Goal: Task Accomplishment & Management: Use online tool/utility

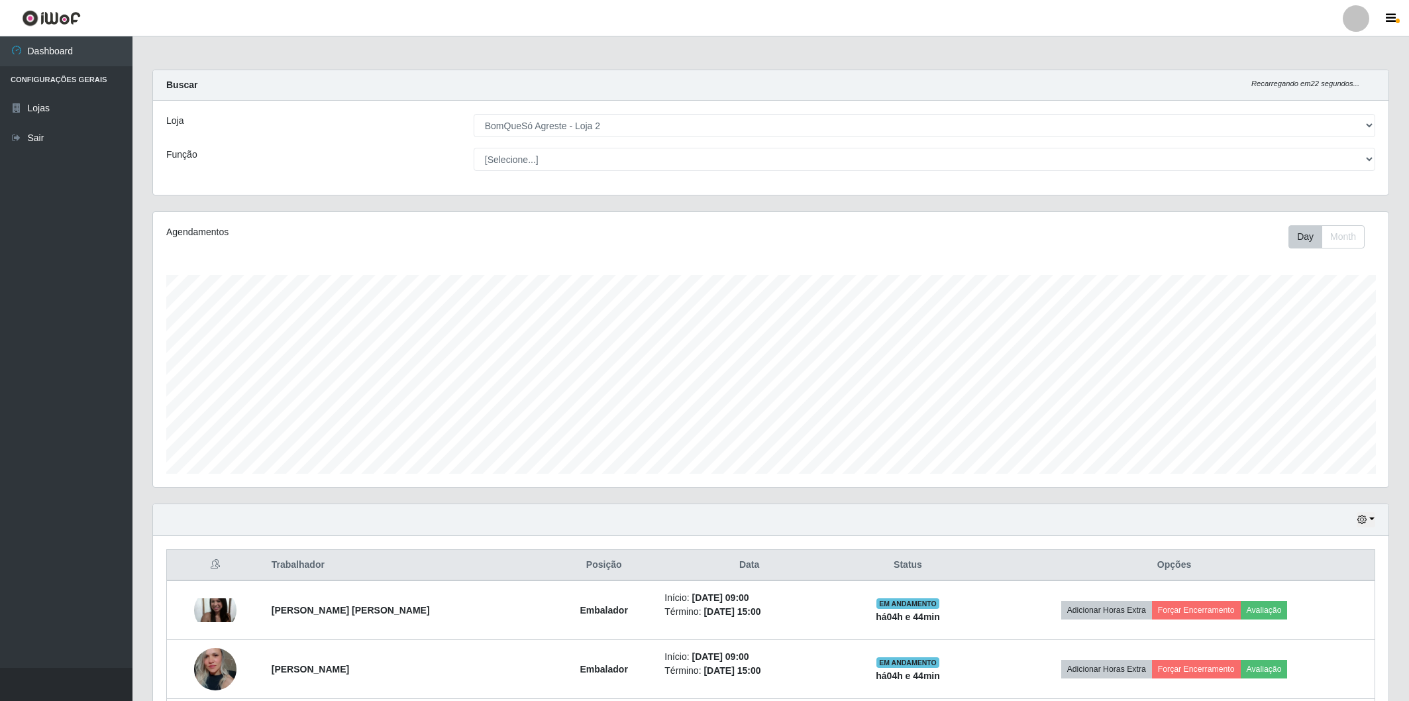
select select "214"
click at [1289, 241] on button "Day" at bounding box center [1306, 236] width 34 height 23
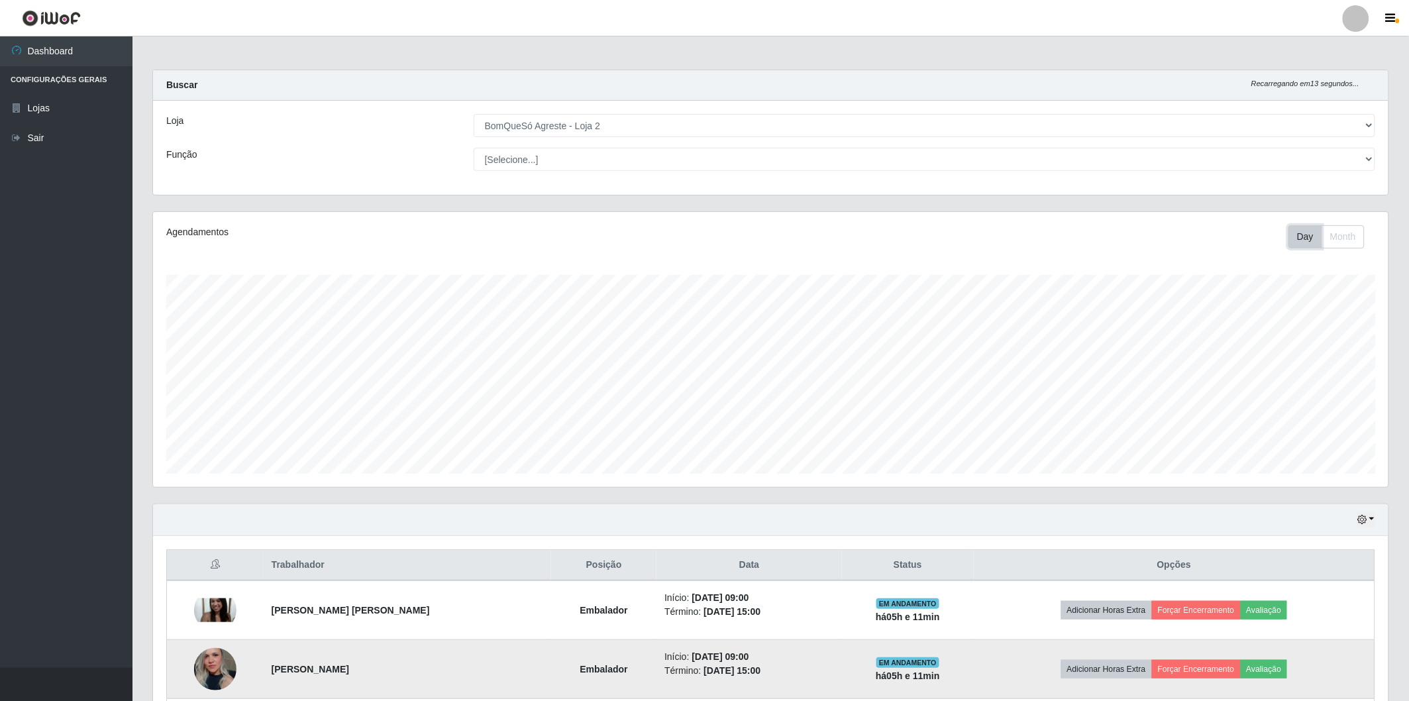
scroll to position [221, 0]
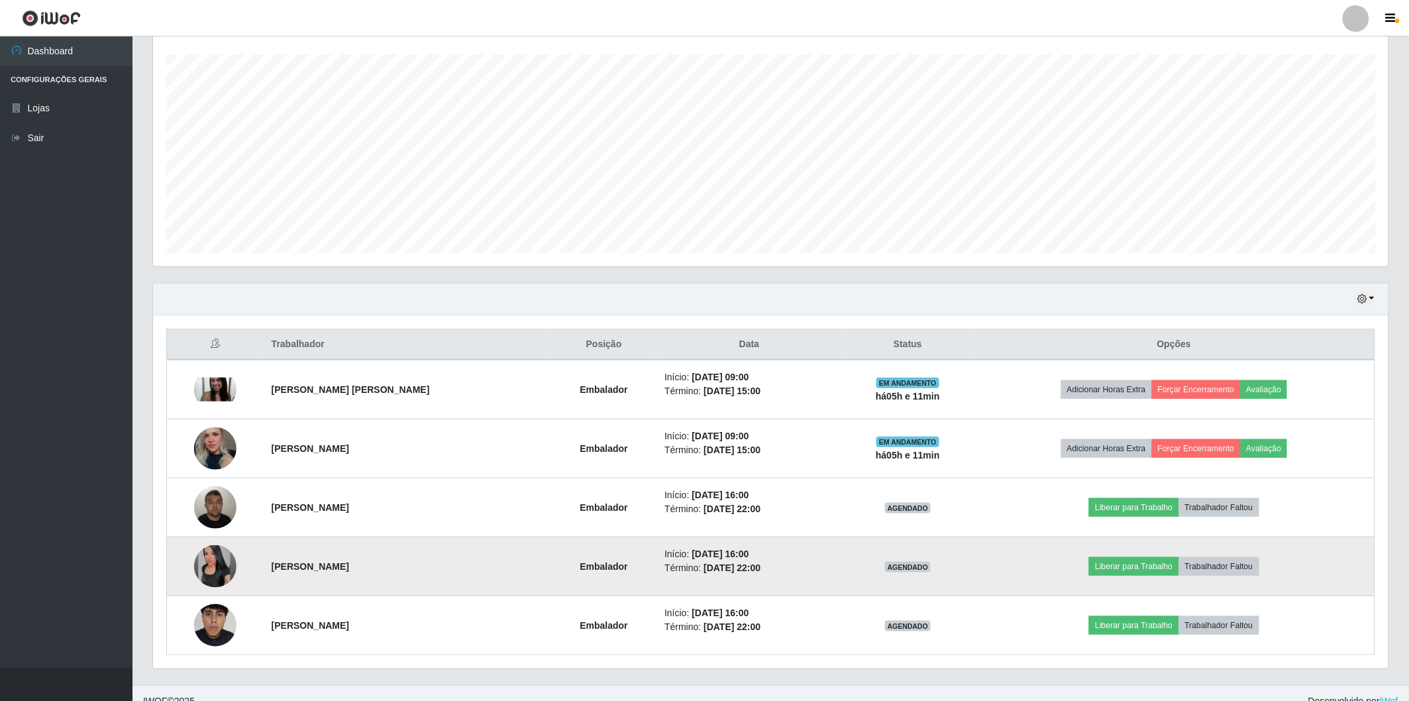
click at [219, 554] on img at bounding box center [215, 566] width 42 height 42
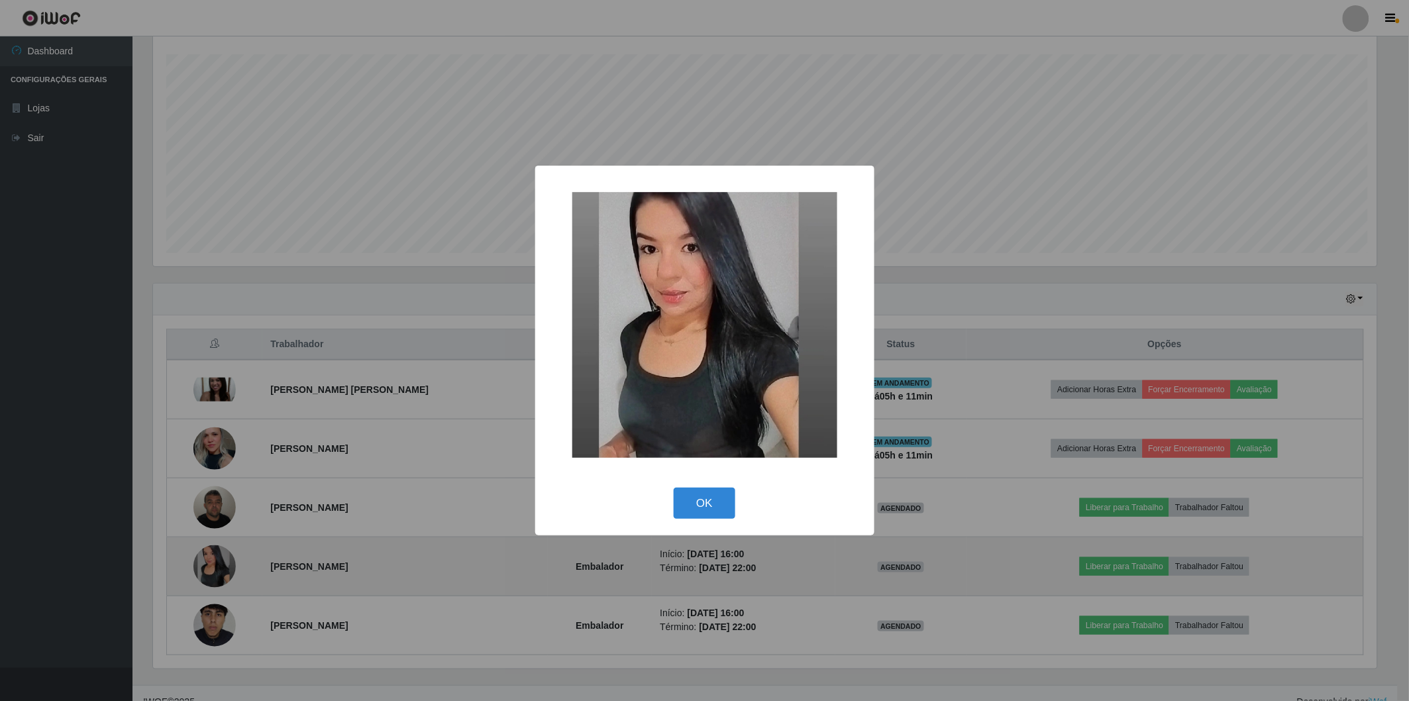
scroll to position [274, 1228]
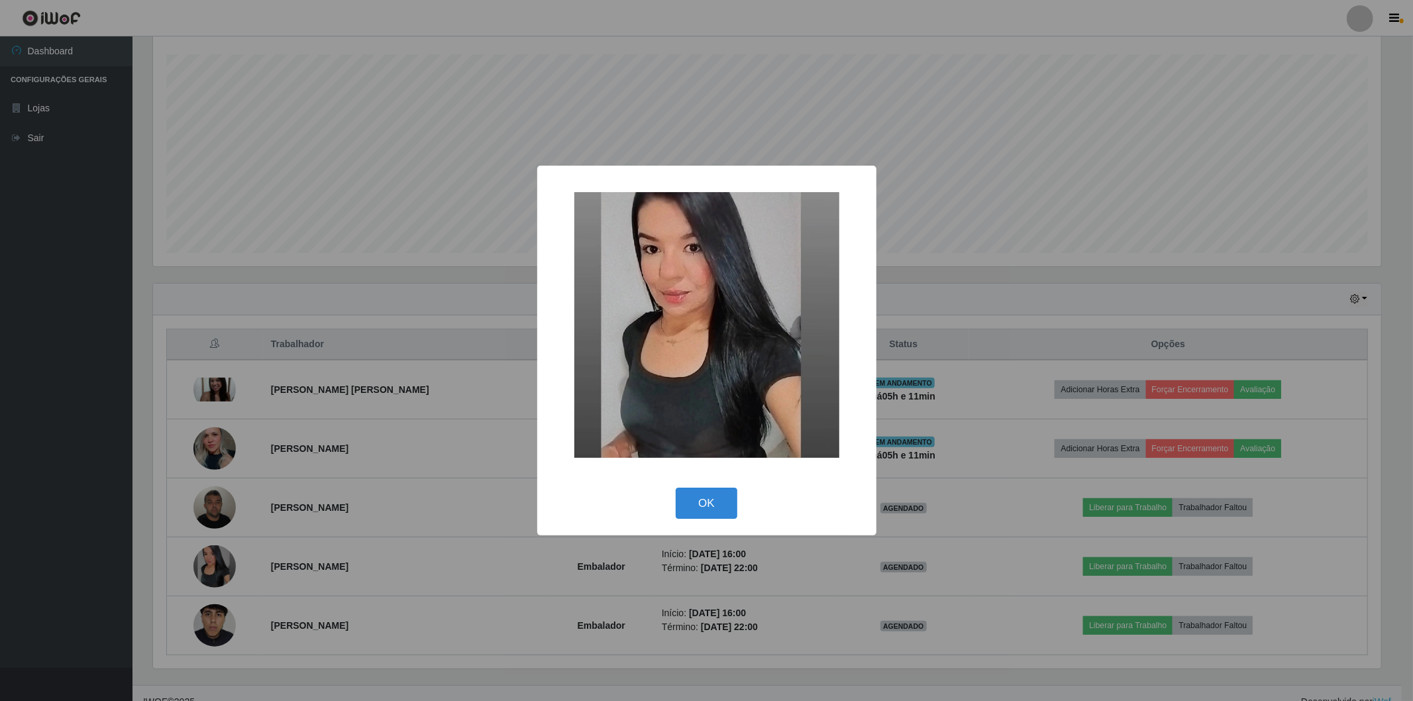
click at [220, 554] on div "× OK Cancel" at bounding box center [706, 350] width 1413 height 701
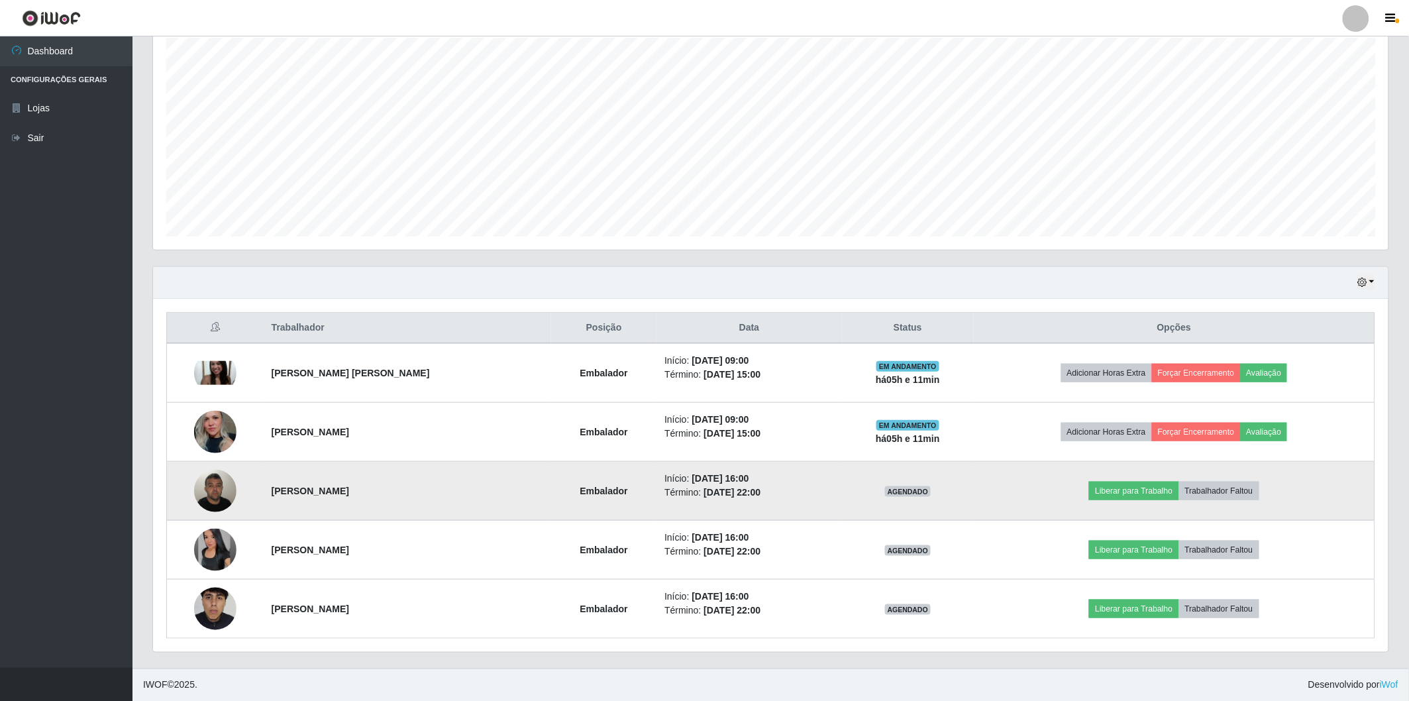
scroll to position [17, 0]
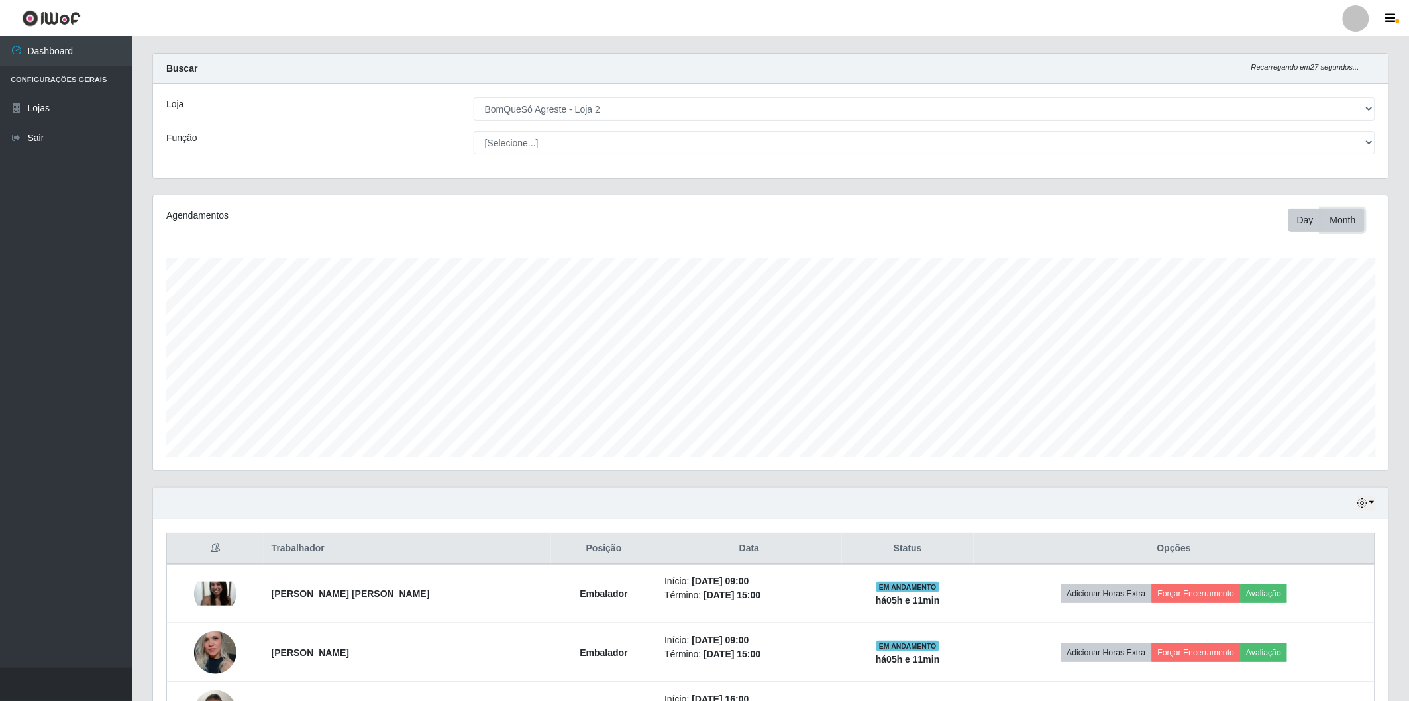
click at [1346, 224] on button "Month" at bounding box center [1343, 220] width 43 height 23
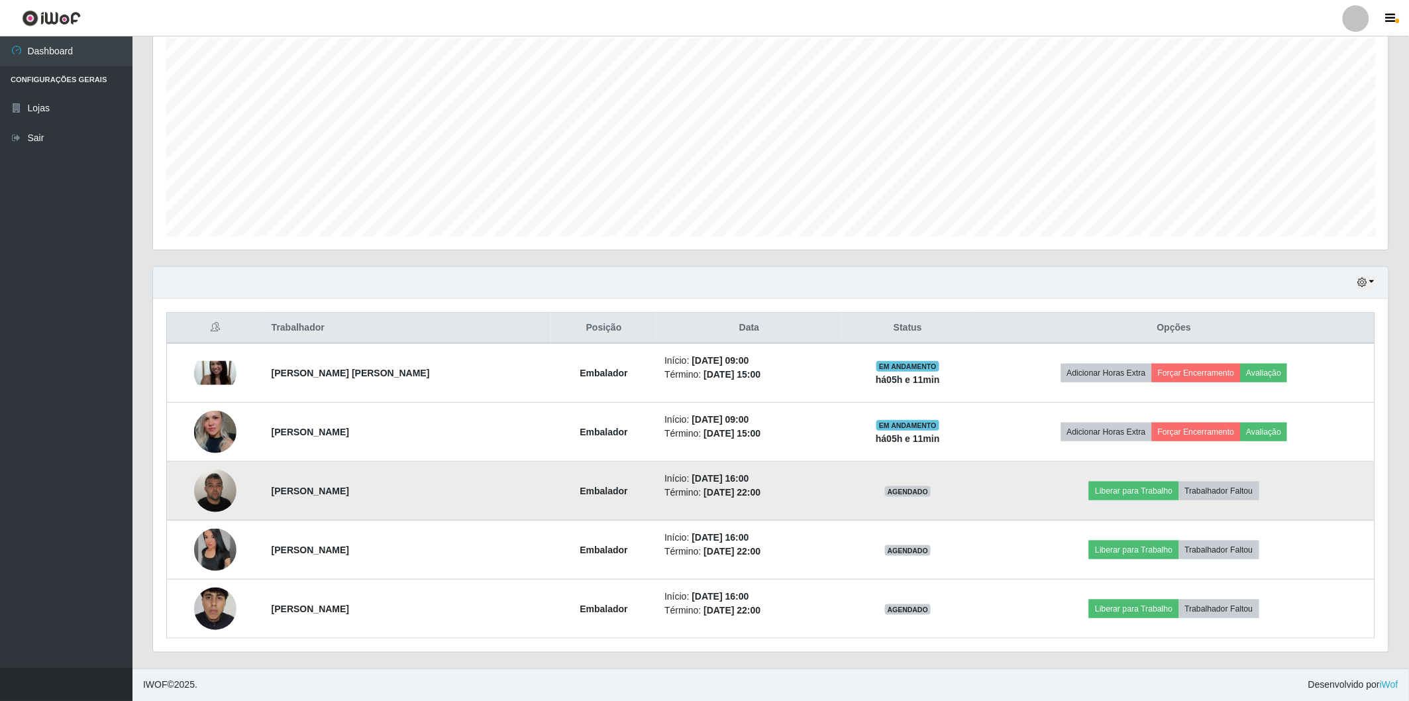
scroll to position [0, 0]
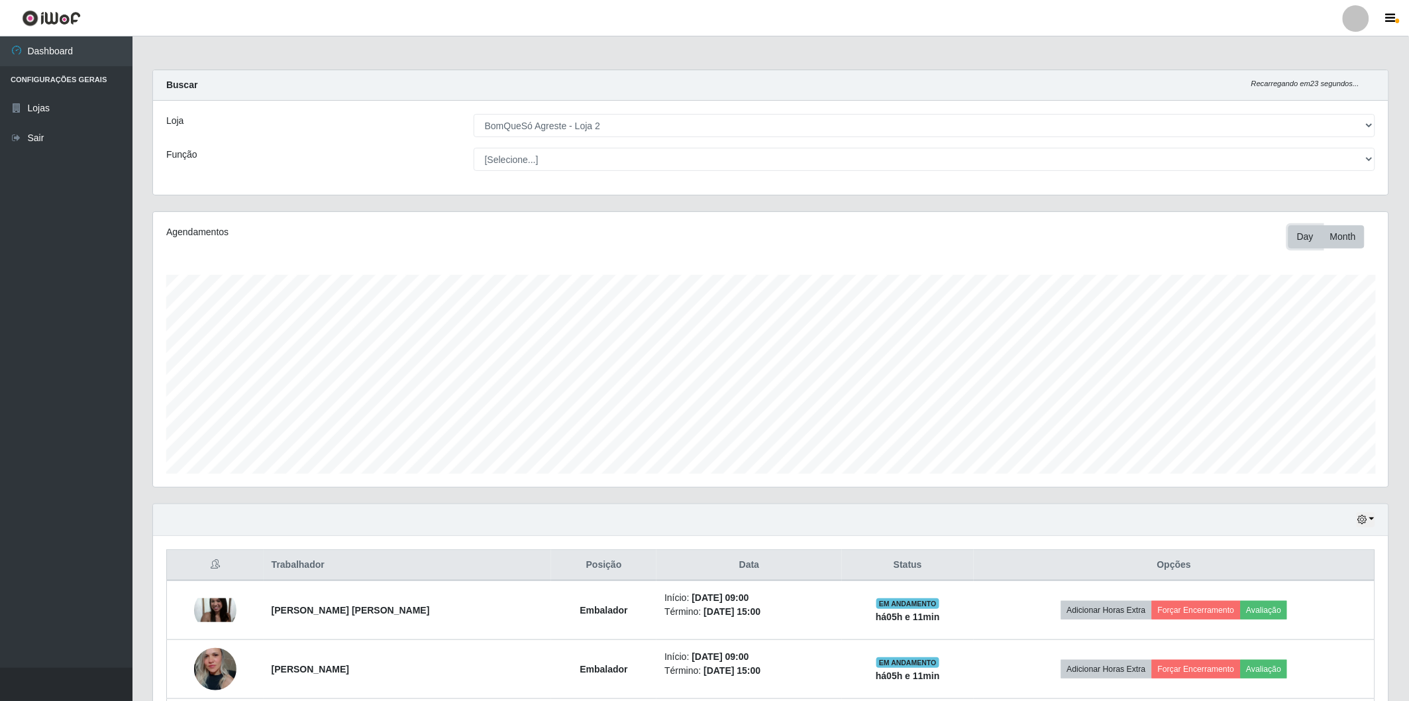
click at [1310, 231] on button "Day" at bounding box center [1306, 236] width 34 height 23
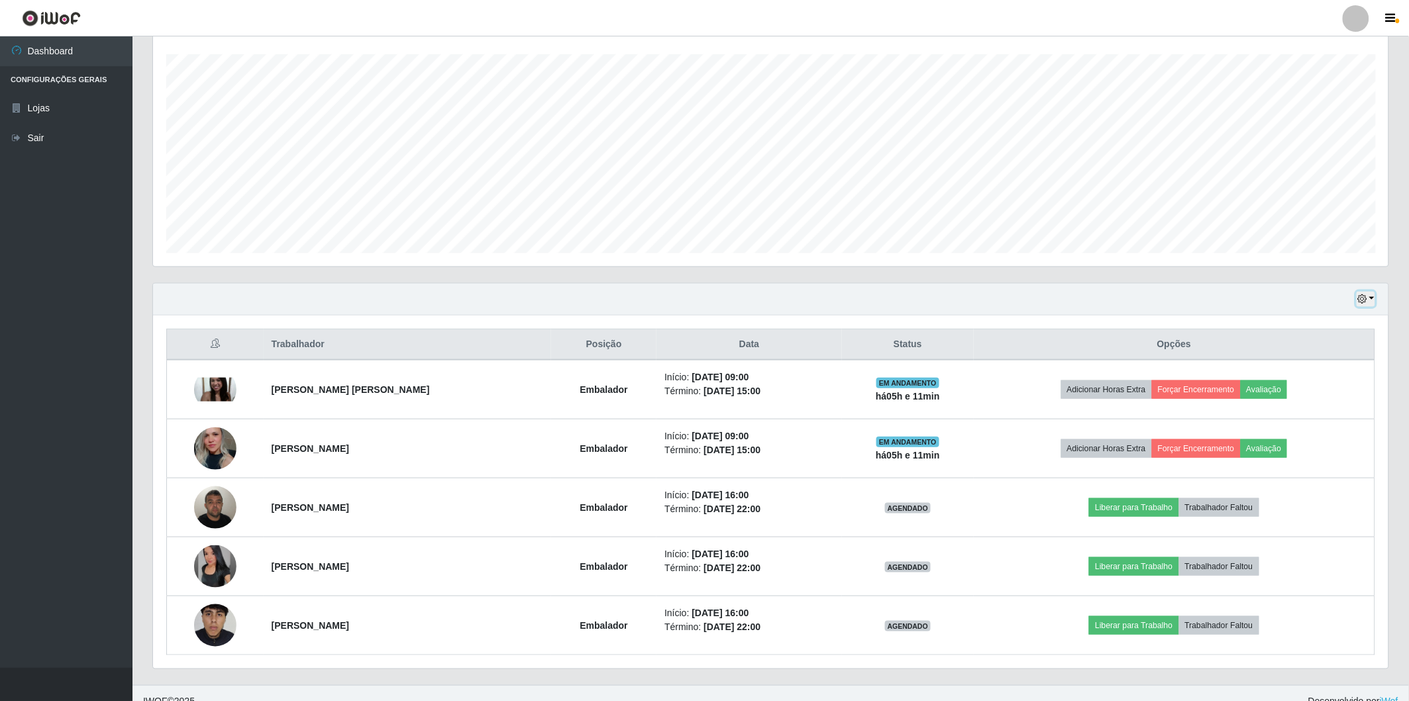
click at [1368, 300] on button "button" at bounding box center [1366, 299] width 19 height 15
click at [1293, 406] on button "1 Semana" at bounding box center [1322, 406] width 105 height 28
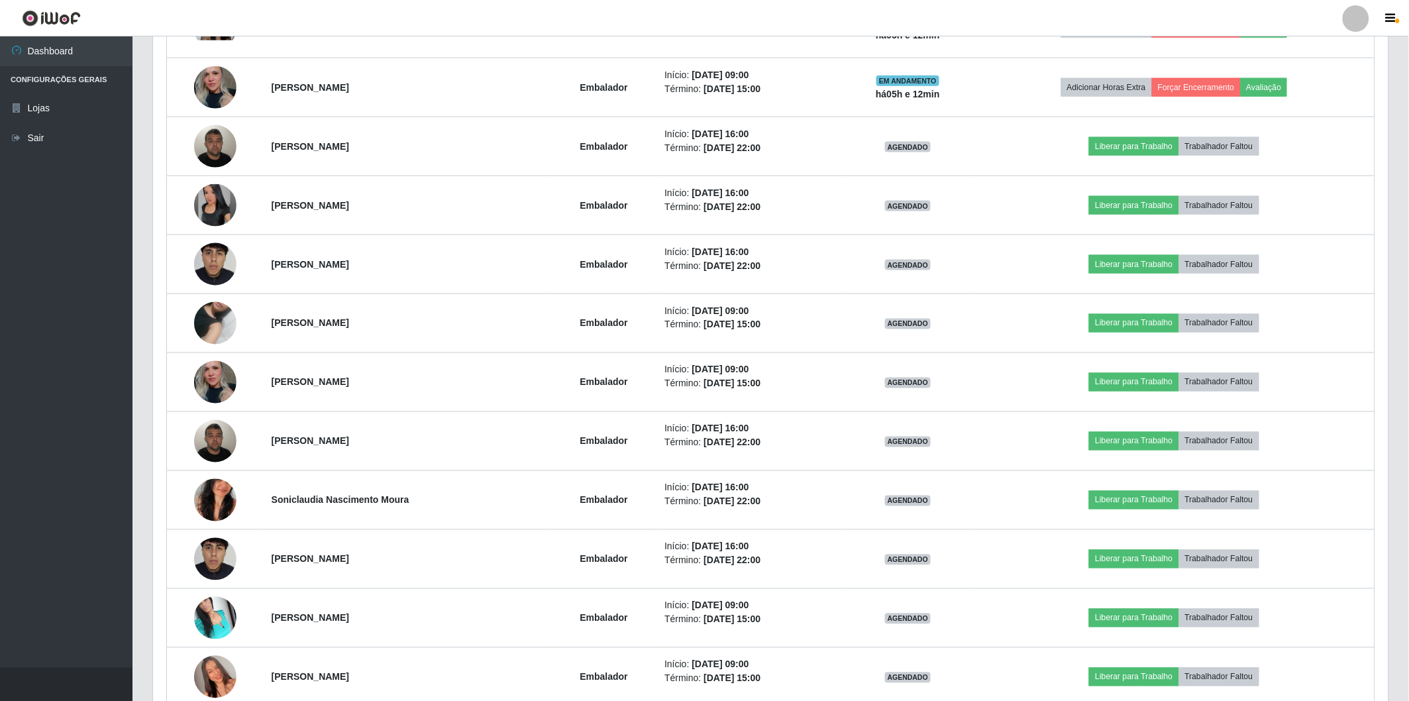
scroll to position [288, 0]
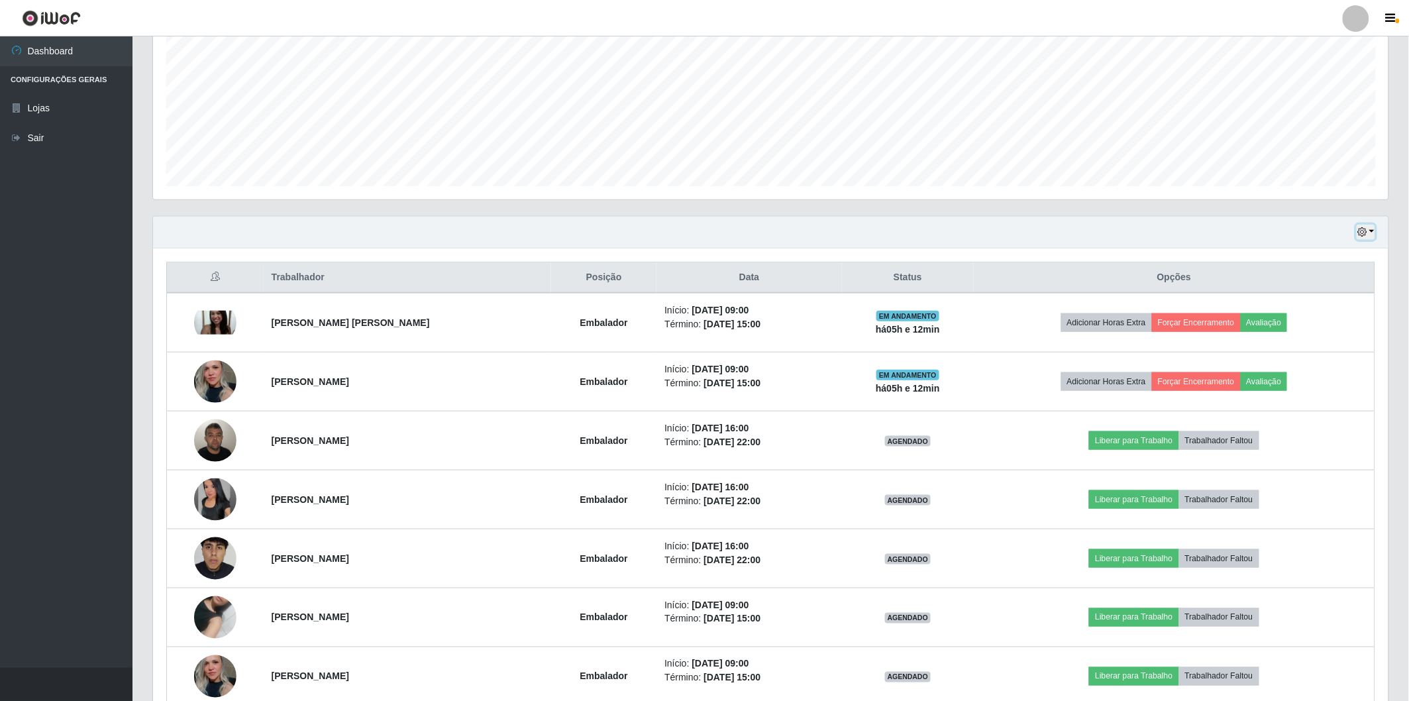
click at [1369, 235] on button "button" at bounding box center [1366, 232] width 19 height 15
click at [1285, 261] on button "Hoje" at bounding box center [1322, 256] width 105 height 28
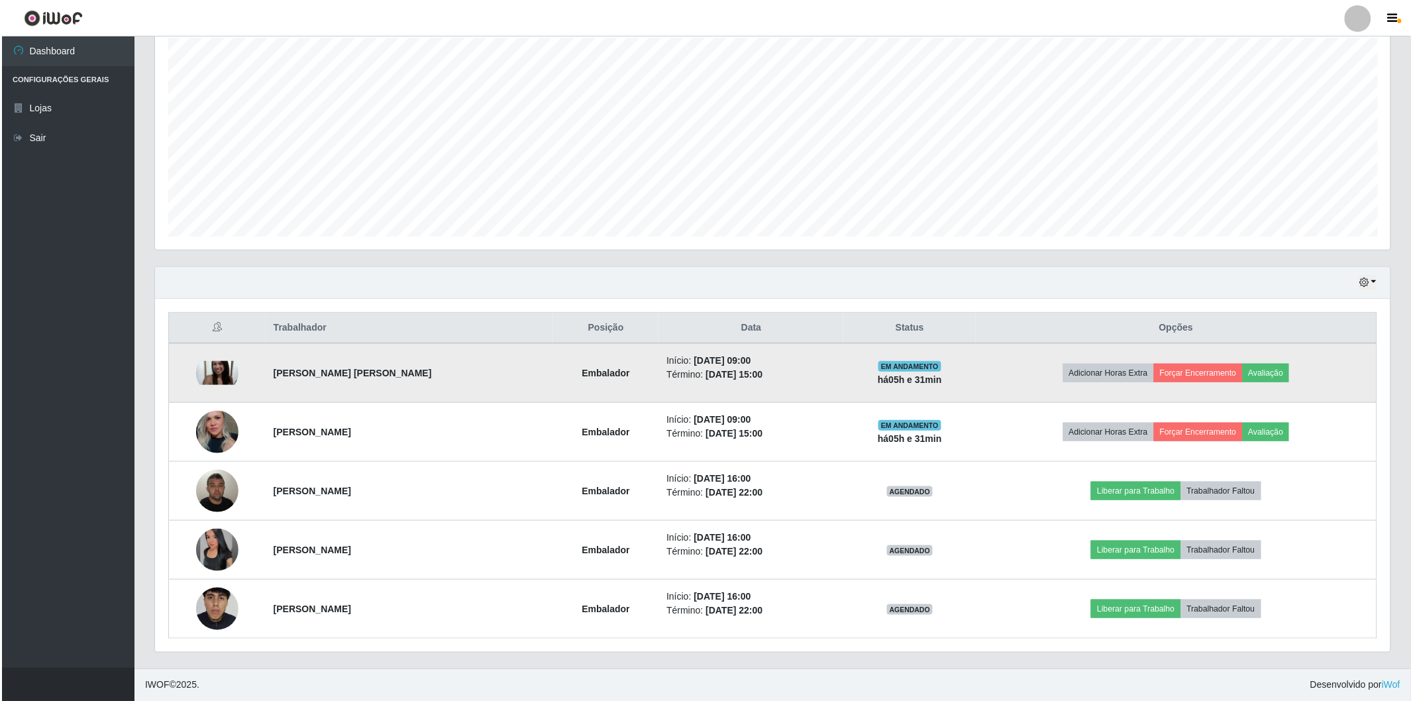
scroll to position [0, 0]
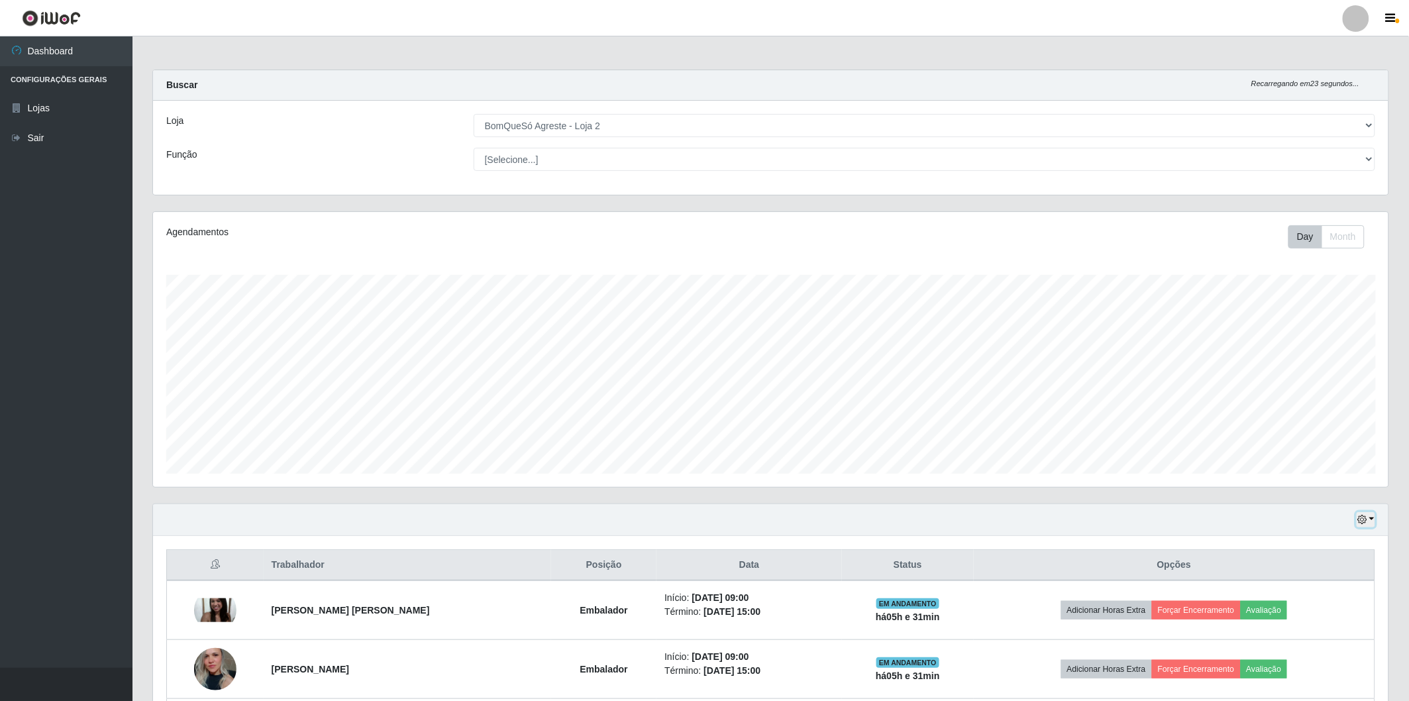
click at [1369, 514] on button "button" at bounding box center [1366, 519] width 19 height 15
click at [1319, 657] on button "Não encerrados" at bounding box center [1322, 654] width 105 height 27
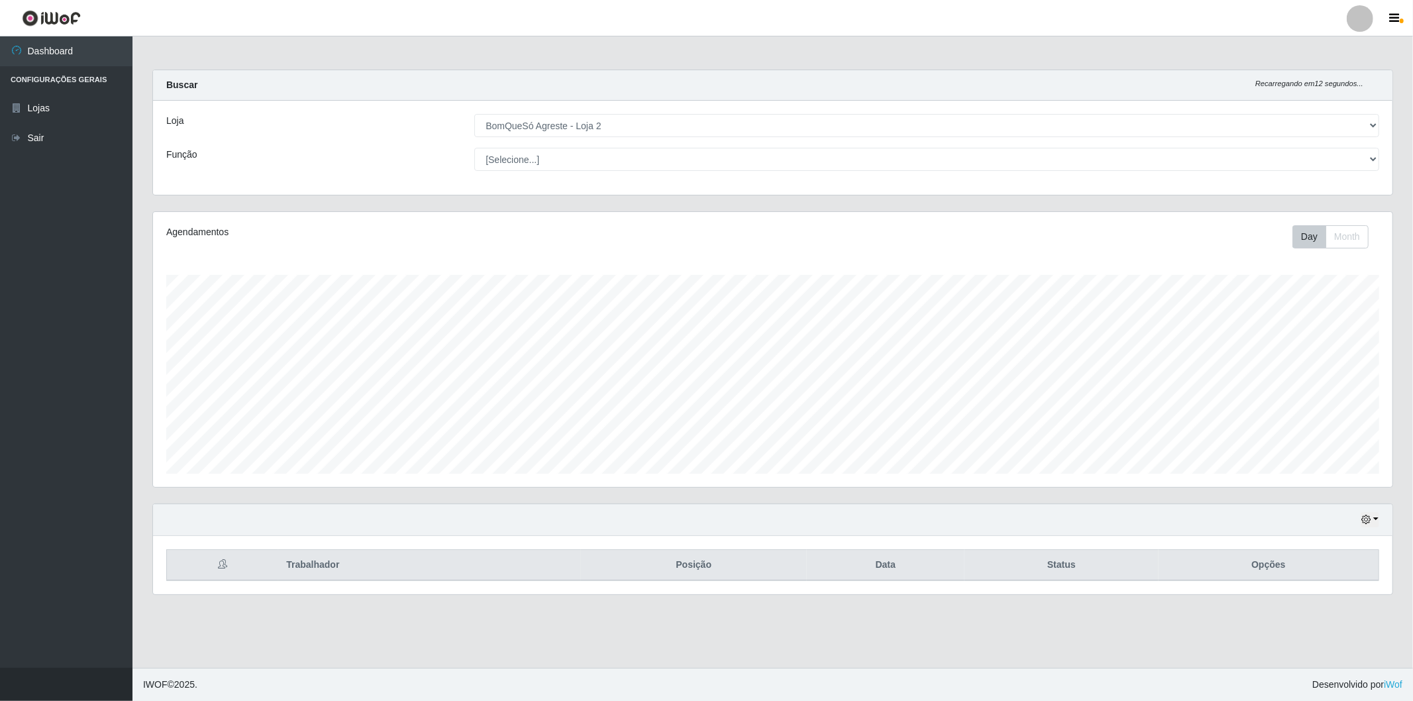
scroll to position [274, 1240]
click at [1365, 519] on icon "button" at bounding box center [1366, 519] width 9 height 9
click at [1299, 376] on button "Hoje" at bounding box center [1326, 386] width 105 height 28
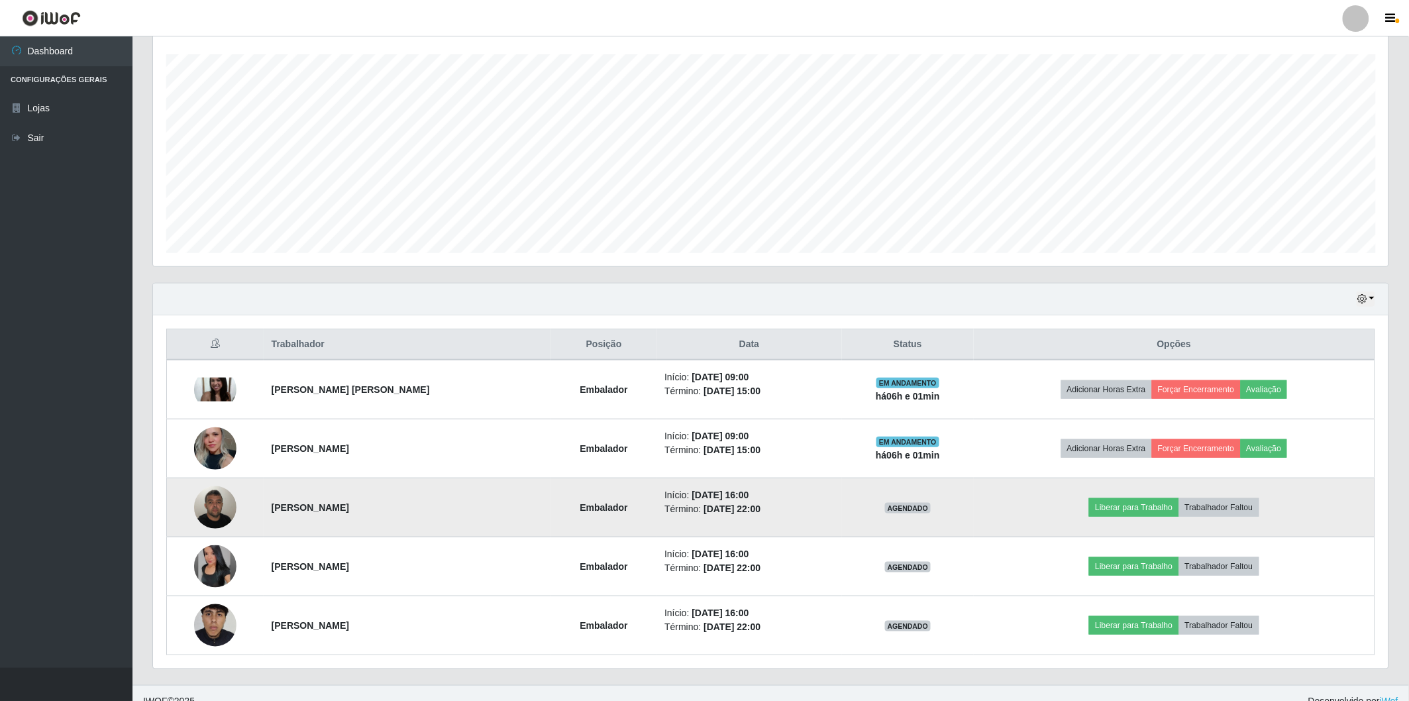
scroll to position [237, 0]
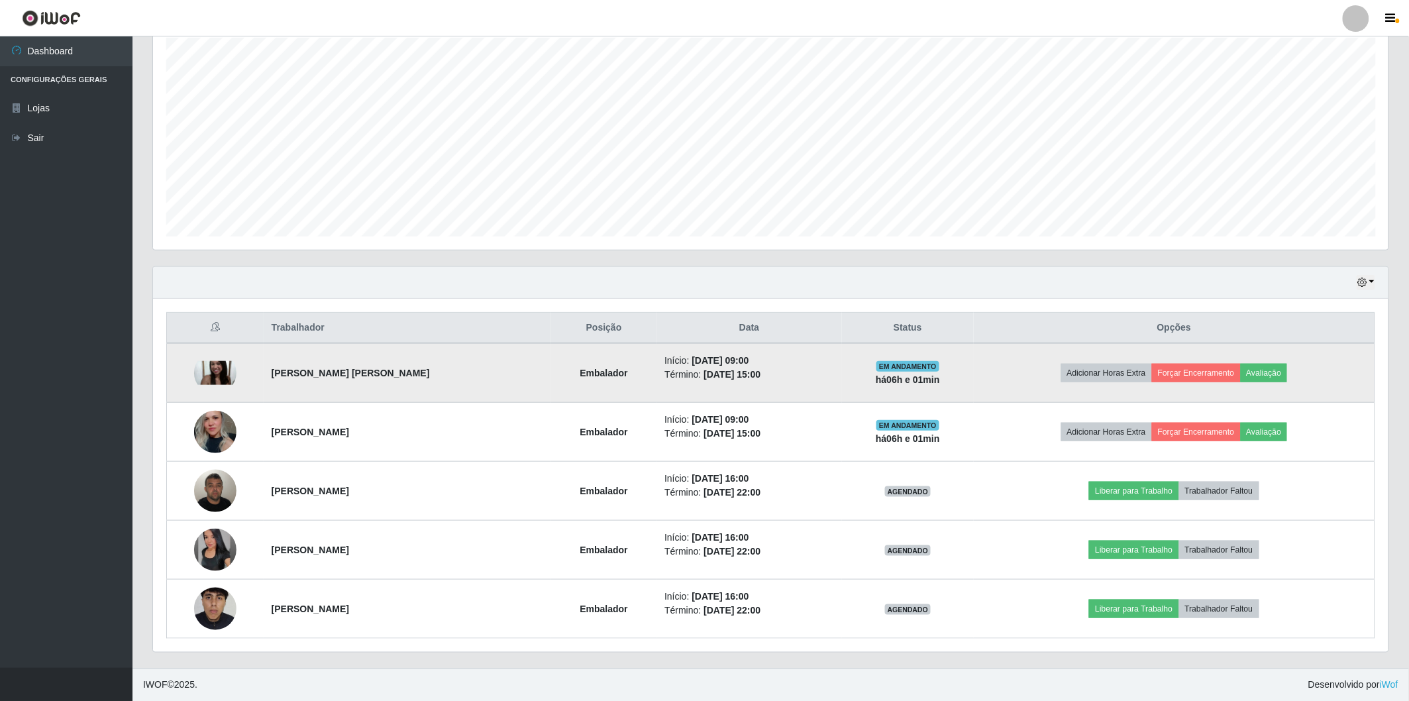
click at [213, 378] on img at bounding box center [215, 373] width 42 height 24
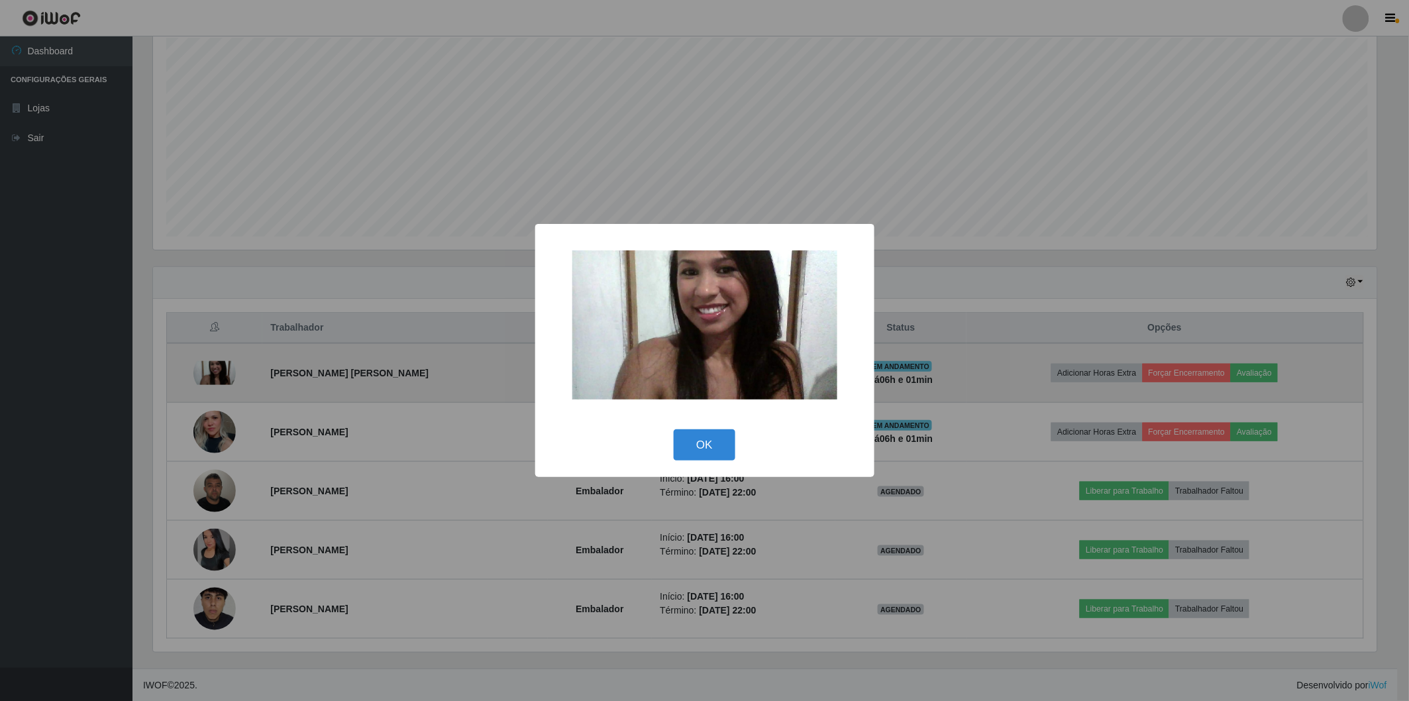
scroll to position [274, 1228]
click at [213, 378] on div "× OK Cancel" at bounding box center [706, 350] width 1413 height 701
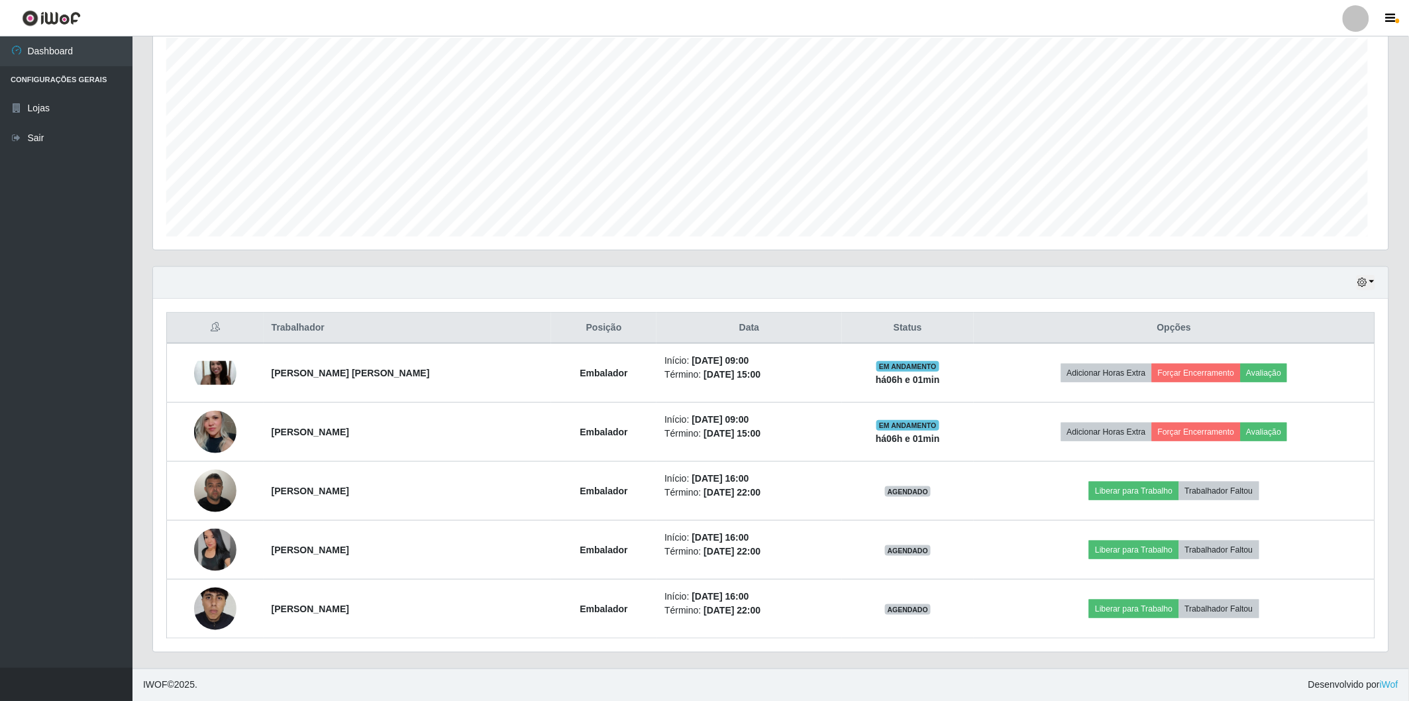
scroll to position [274, 1236]
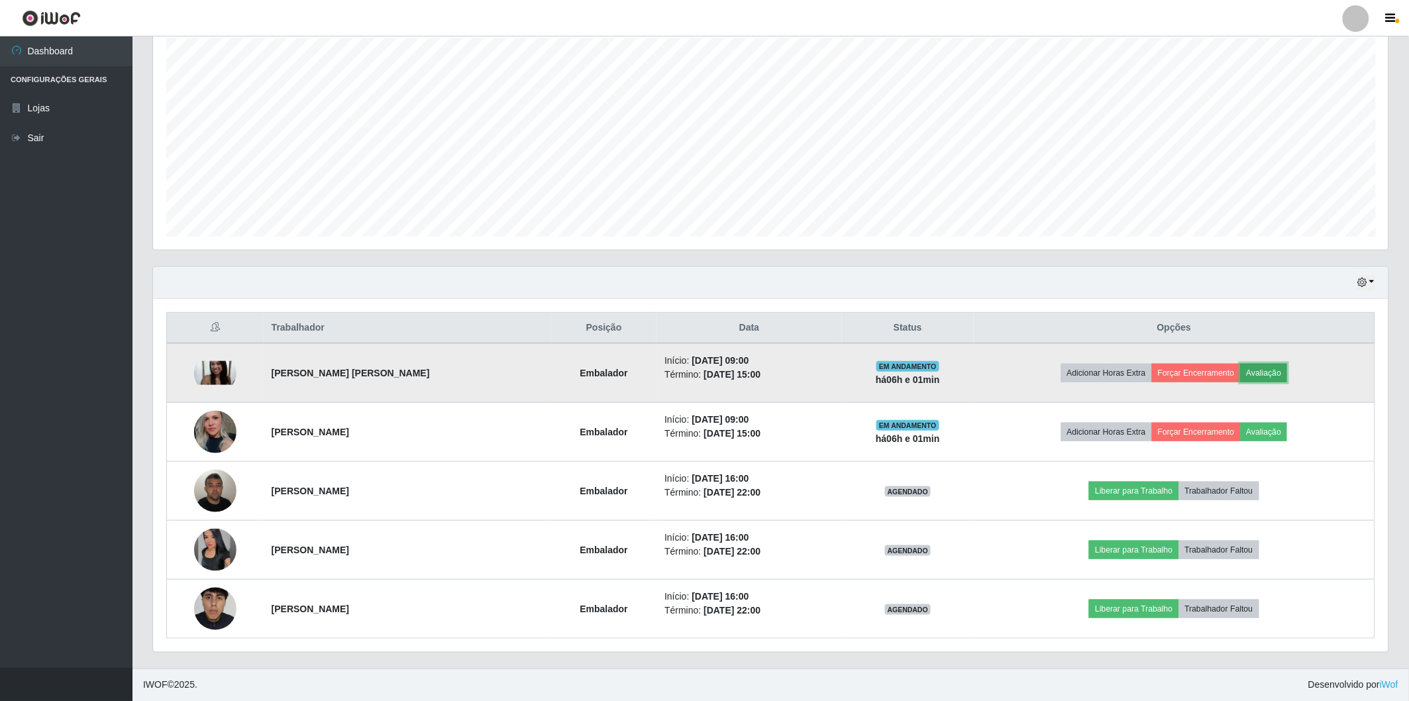
click at [1273, 366] on button "Avaliação" at bounding box center [1264, 373] width 47 height 19
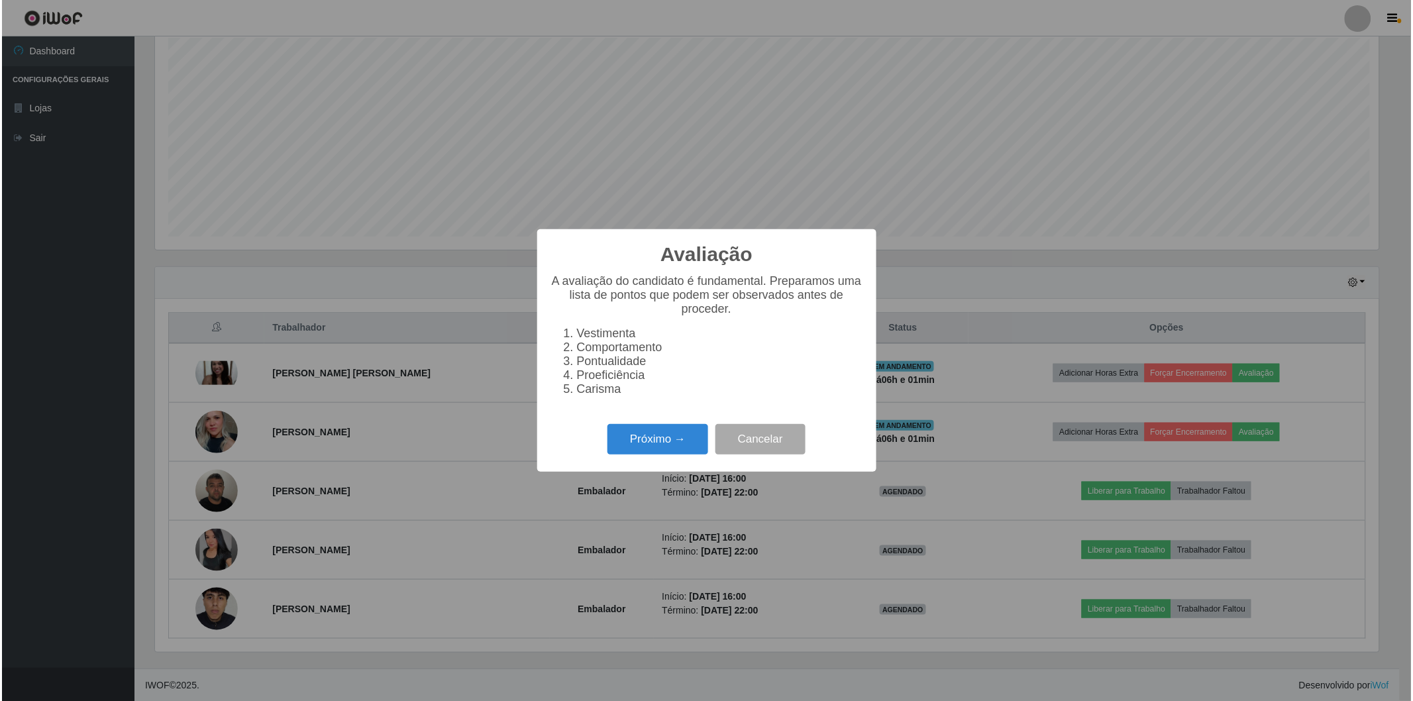
scroll to position [274, 1228]
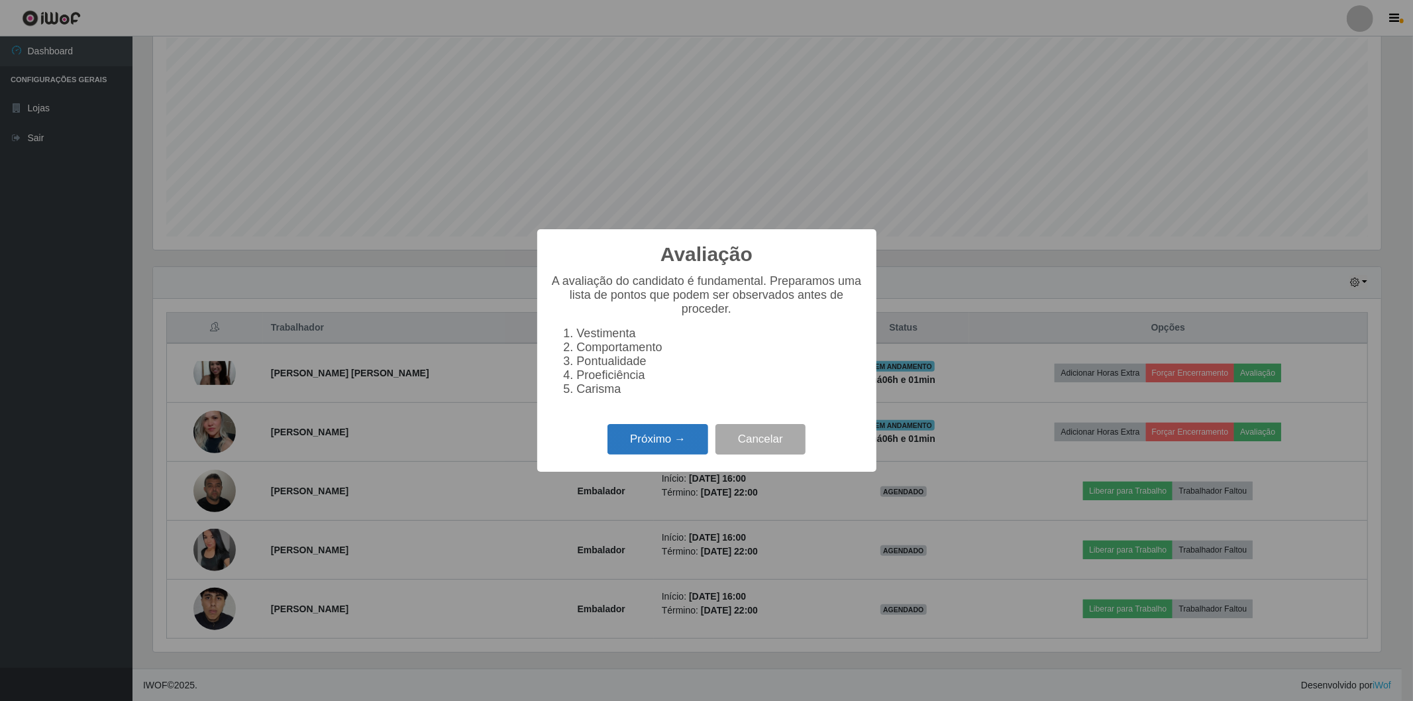
click at [661, 436] on button "Próximo →" at bounding box center [658, 439] width 101 height 31
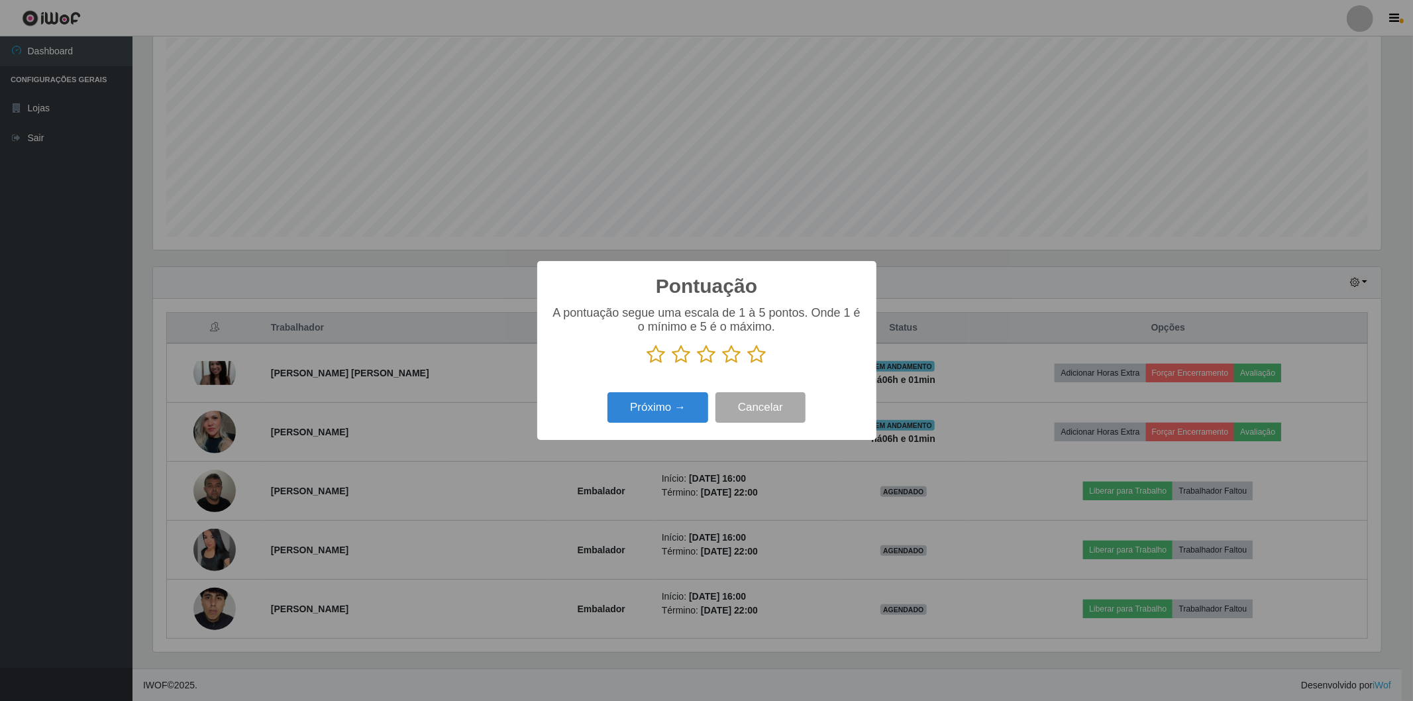
scroll to position [662352, 661398]
click at [757, 350] on icon at bounding box center [757, 355] width 19 height 20
click at [748, 364] on input "radio" at bounding box center [748, 364] width 0 height 0
click at [667, 414] on button "Próximo →" at bounding box center [658, 407] width 101 height 31
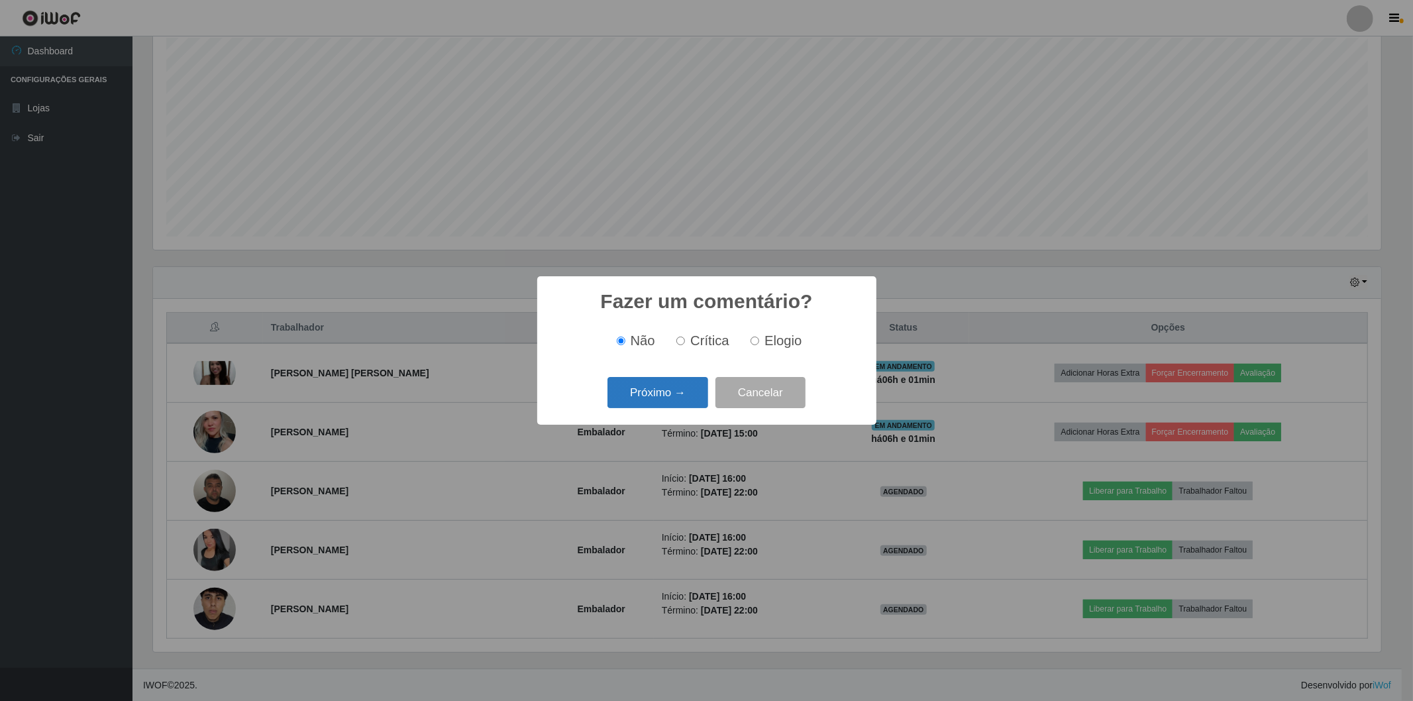
click at [688, 399] on button "Próximo →" at bounding box center [658, 392] width 101 height 31
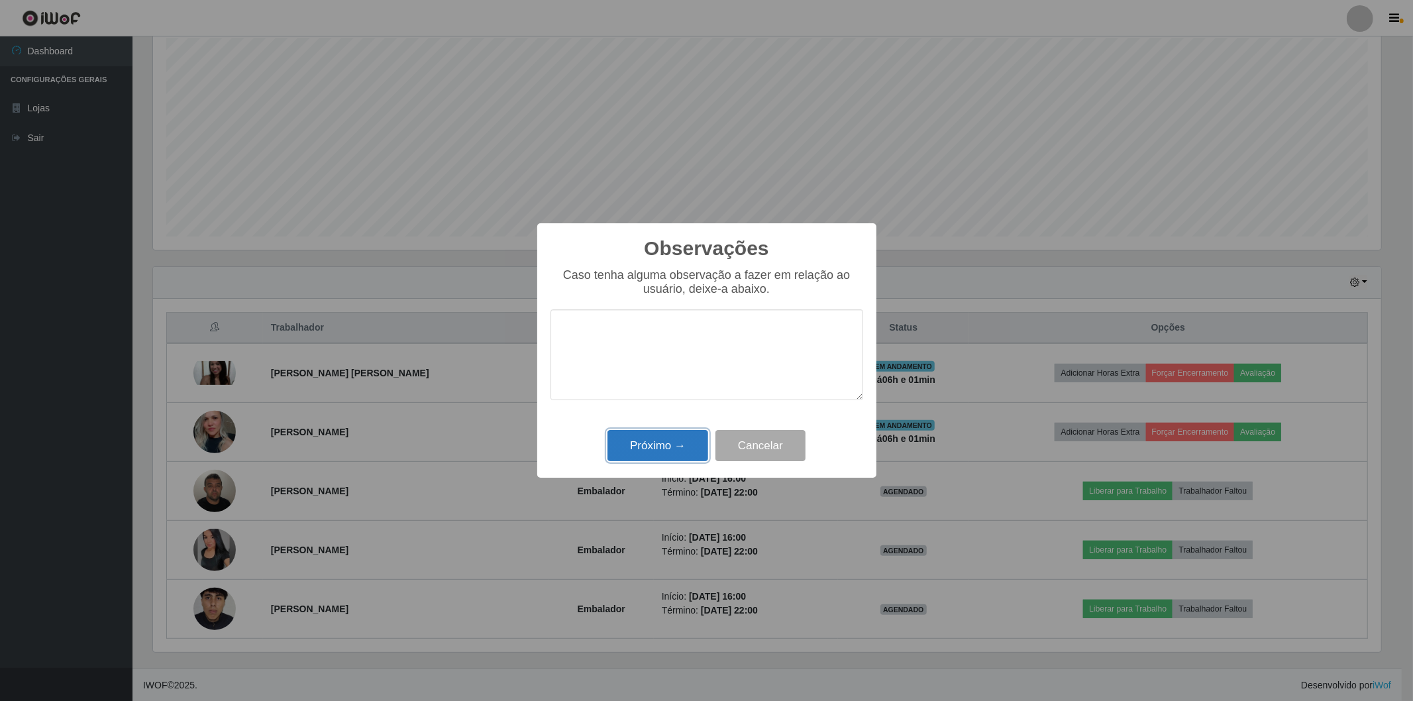
click at [689, 453] on button "Próximo →" at bounding box center [658, 445] width 101 height 31
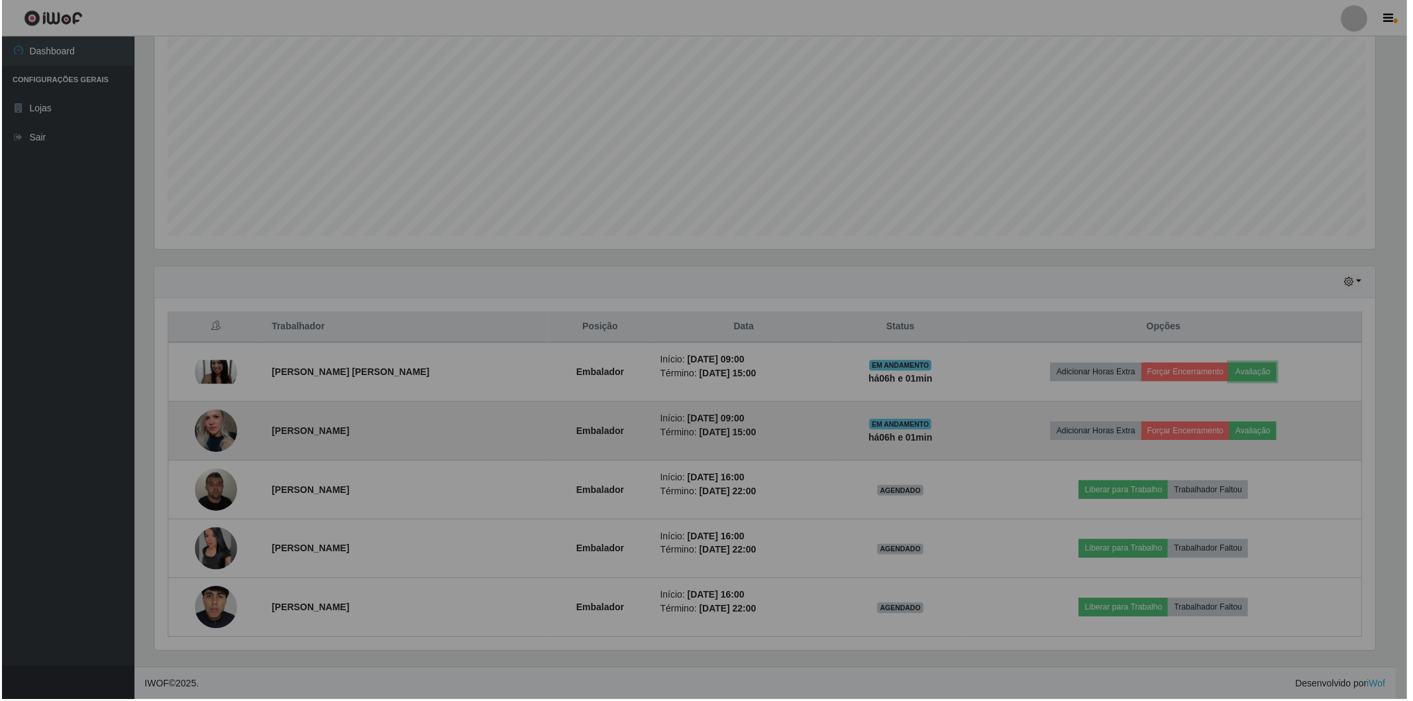
scroll to position [274, 1236]
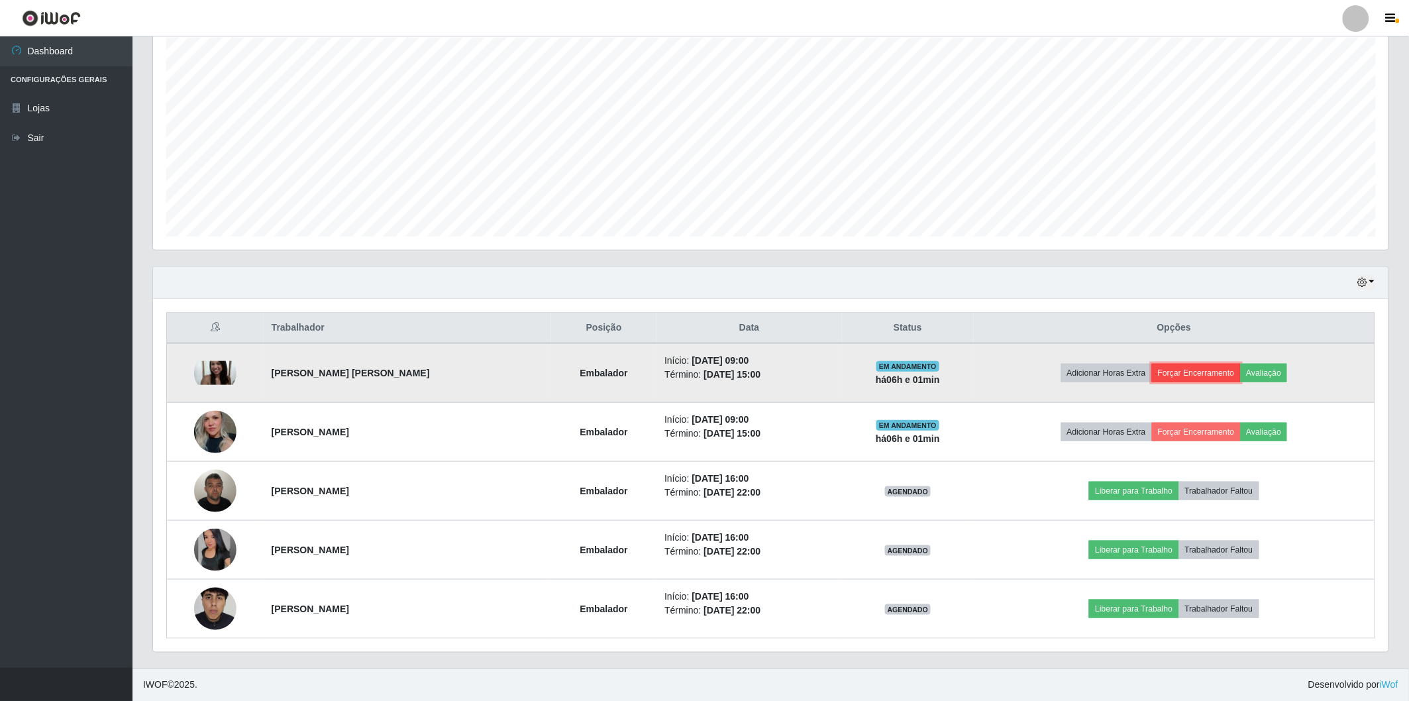
click at [1204, 381] on button "Forçar Encerramento" at bounding box center [1196, 373] width 89 height 19
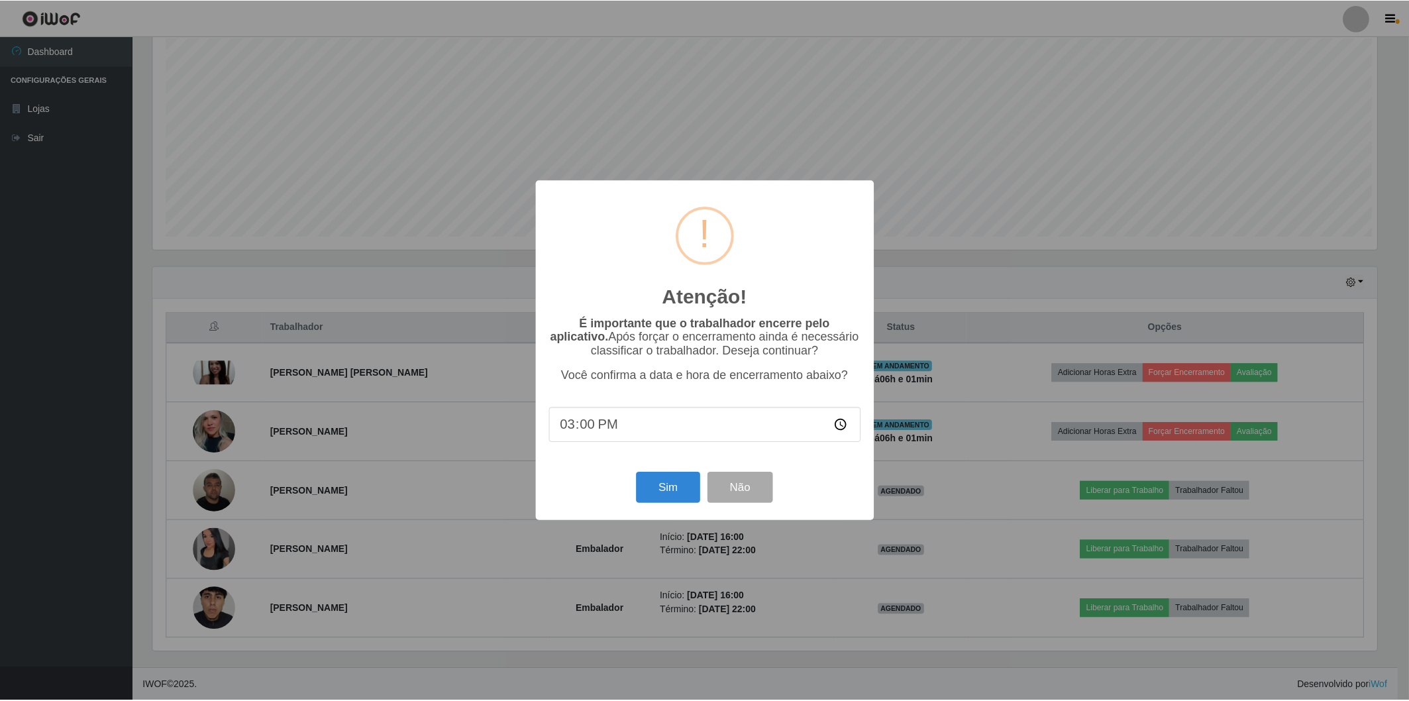
scroll to position [274, 1228]
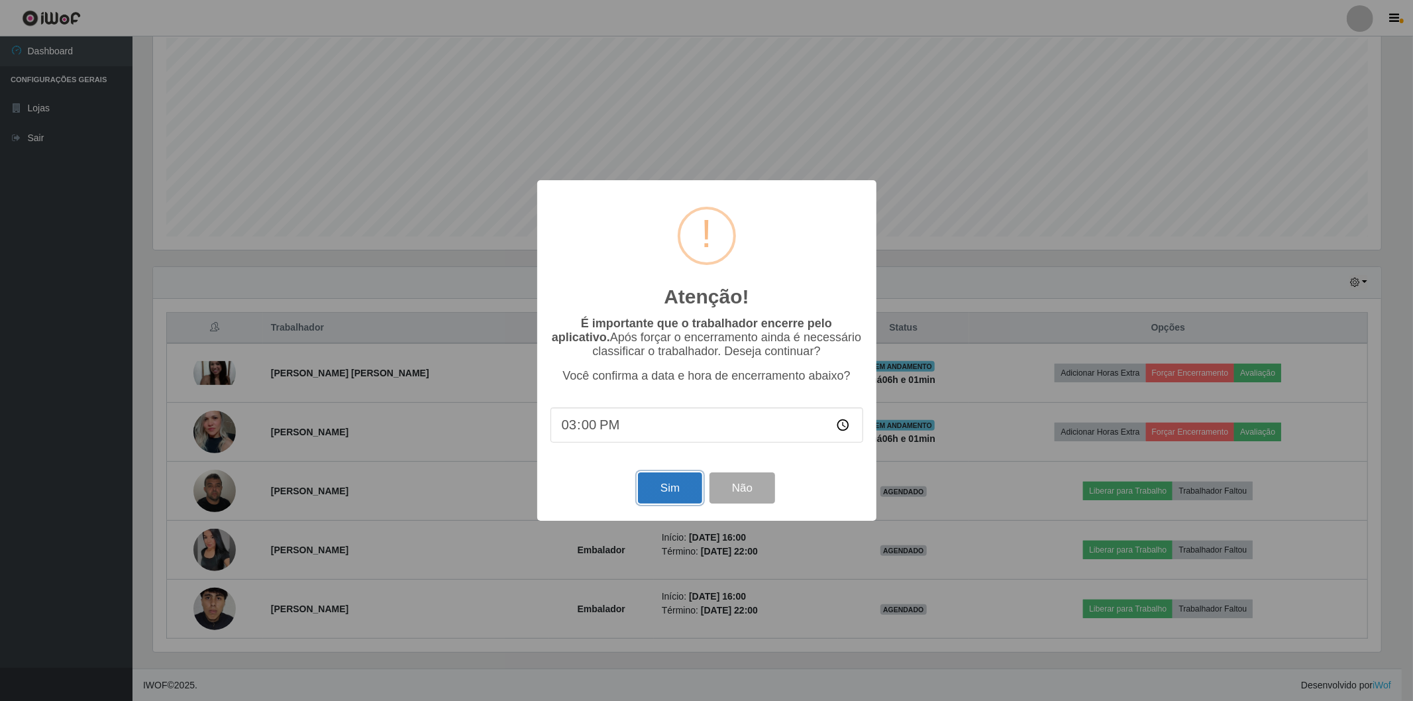
click at [671, 488] on button "Sim" at bounding box center [670, 487] width 64 height 31
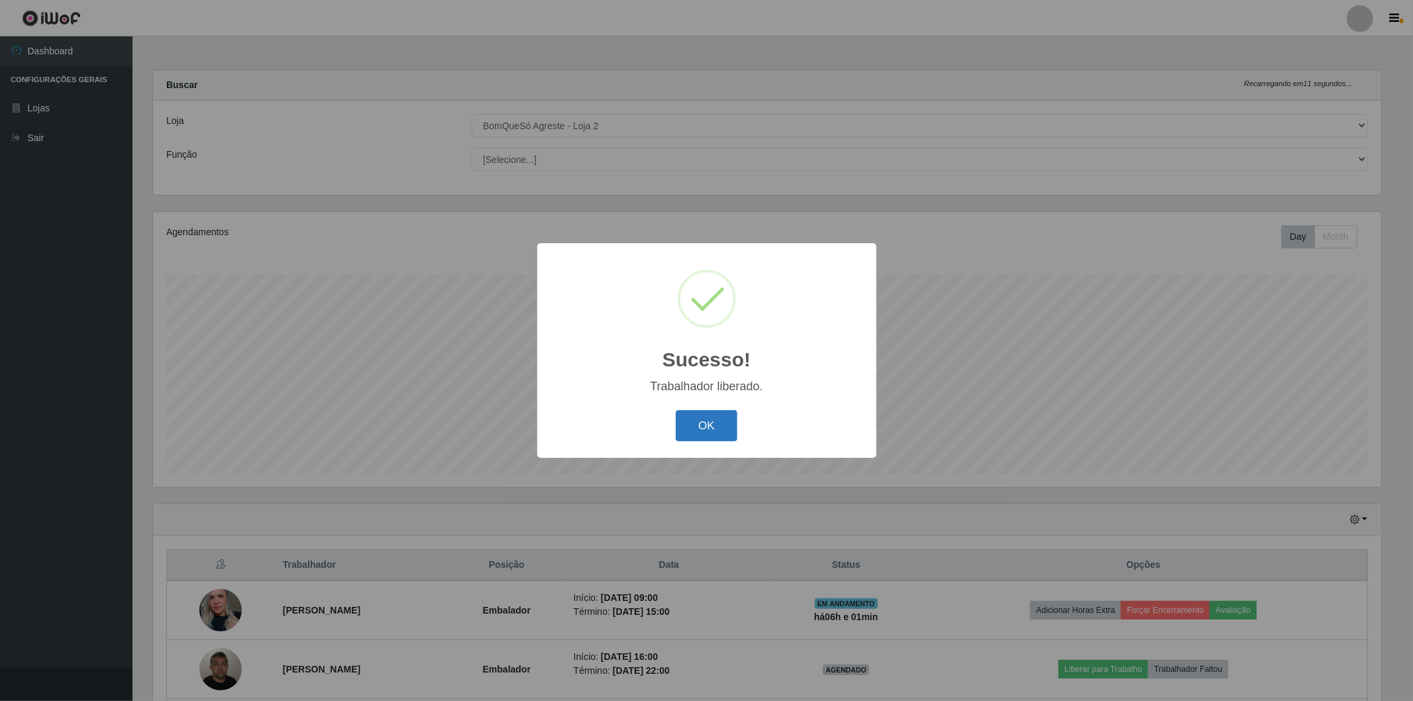
click at [722, 417] on button "OK" at bounding box center [707, 425] width 62 height 31
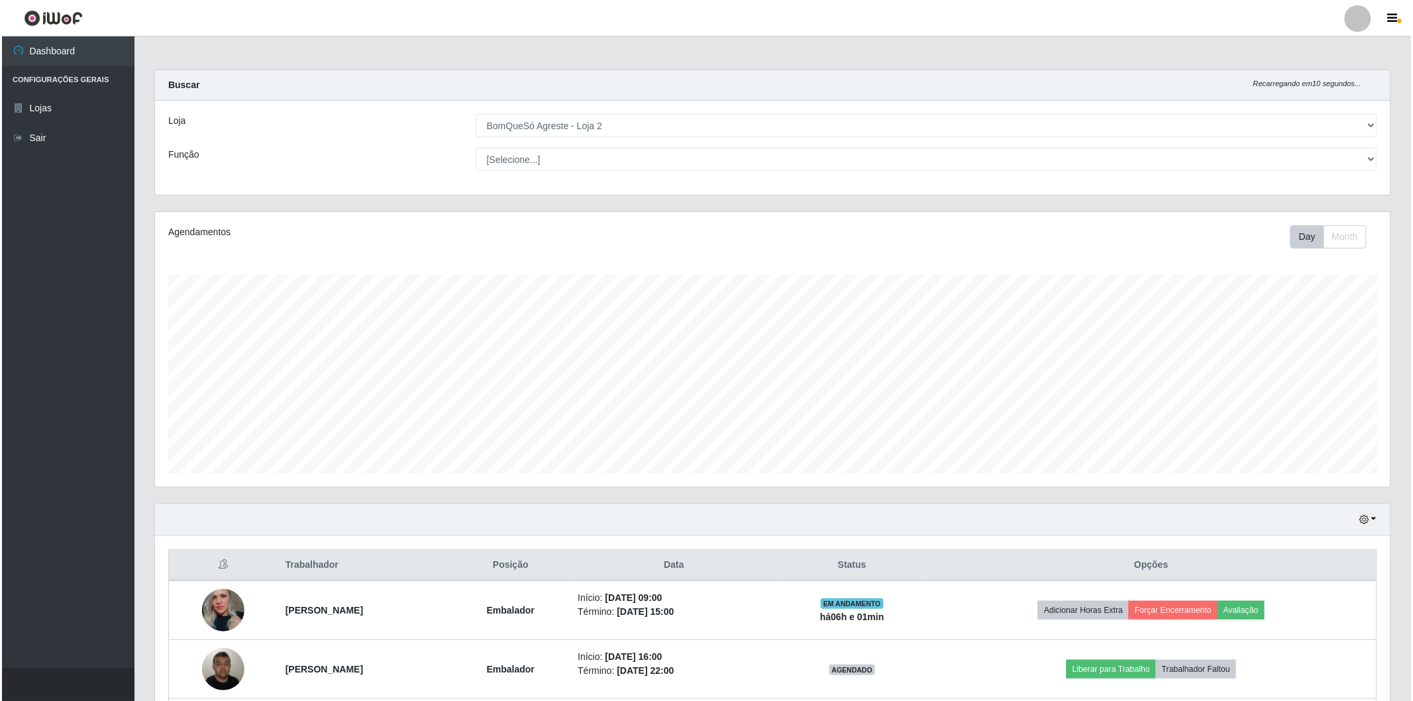
scroll to position [147, 0]
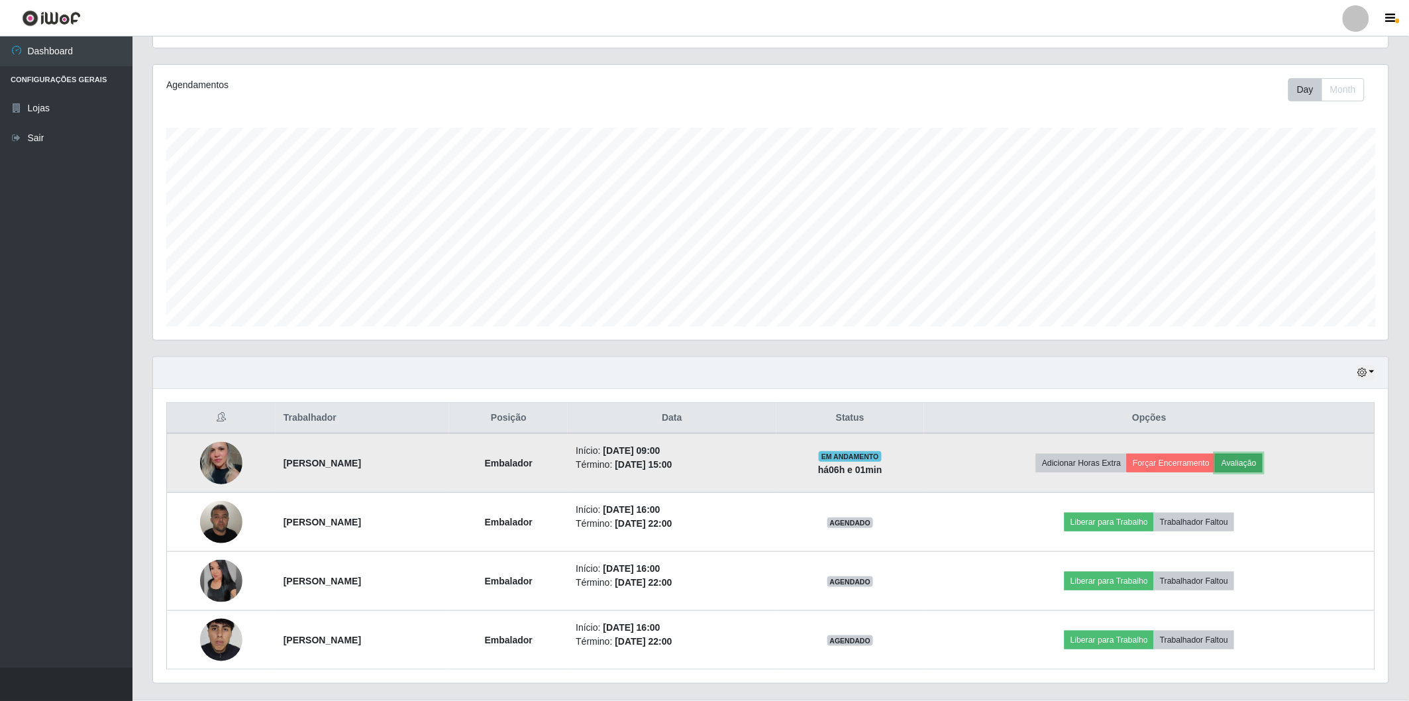
click at [1262, 461] on button "Avaliação" at bounding box center [1239, 463] width 47 height 19
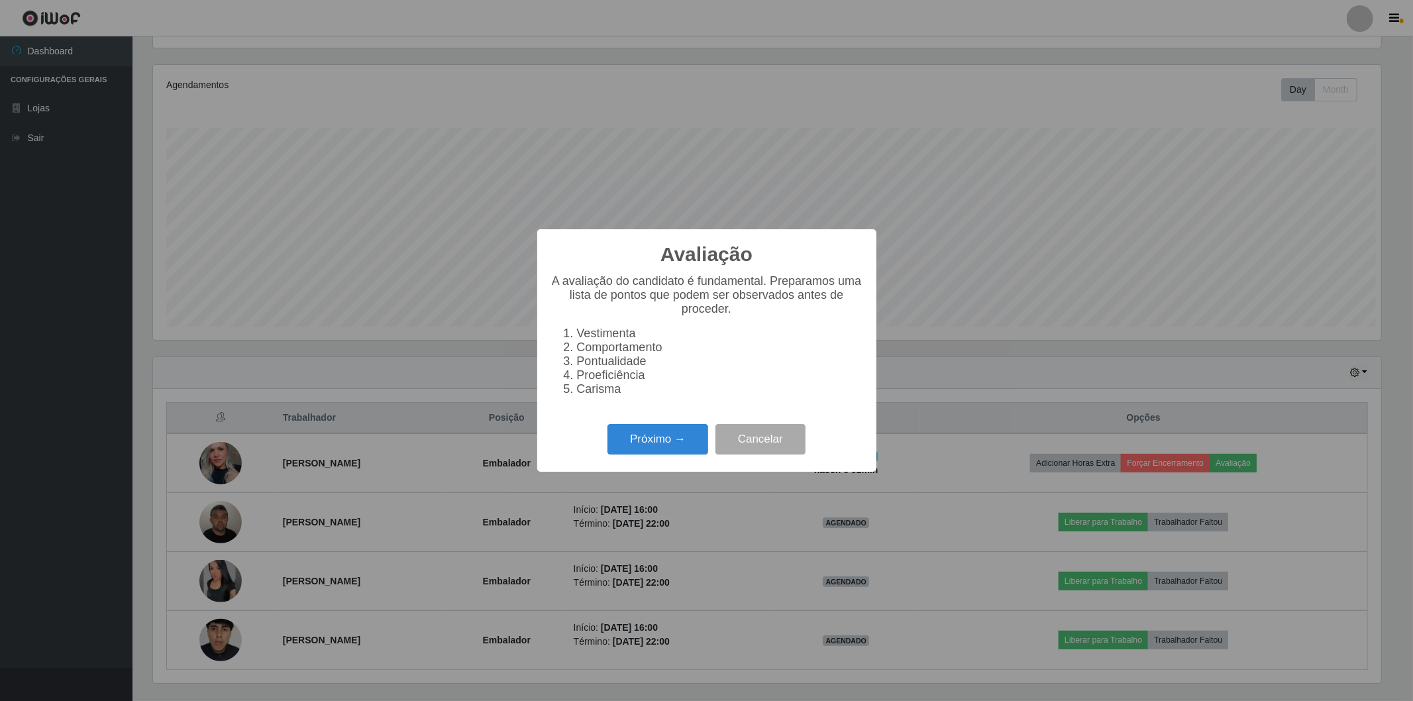
scroll to position [274, 1228]
click at [626, 445] on button "Próximo →" at bounding box center [658, 439] width 101 height 31
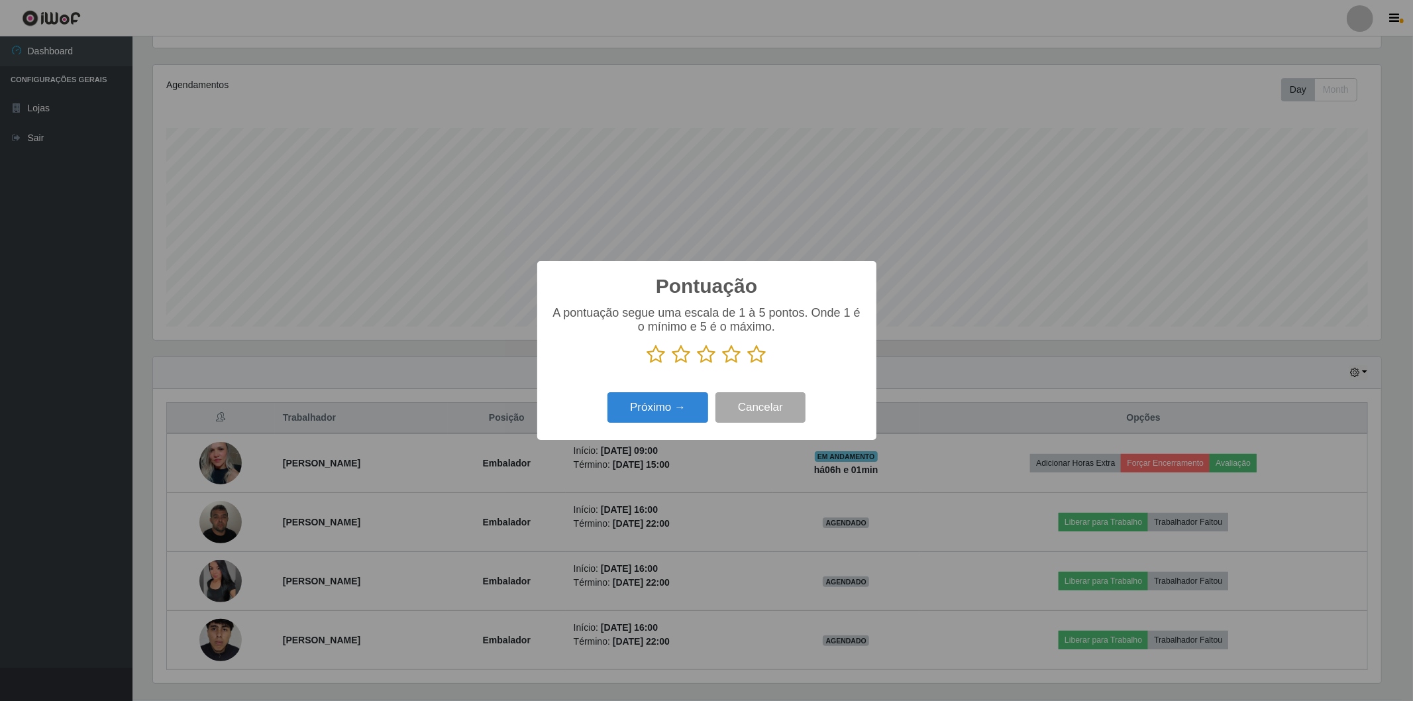
click at [763, 358] on icon at bounding box center [757, 355] width 19 height 20
click at [748, 364] on input "radio" at bounding box center [748, 364] width 0 height 0
click at [643, 408] on button "Próximo →" at bounding box center [658, 407] width 101 height 31
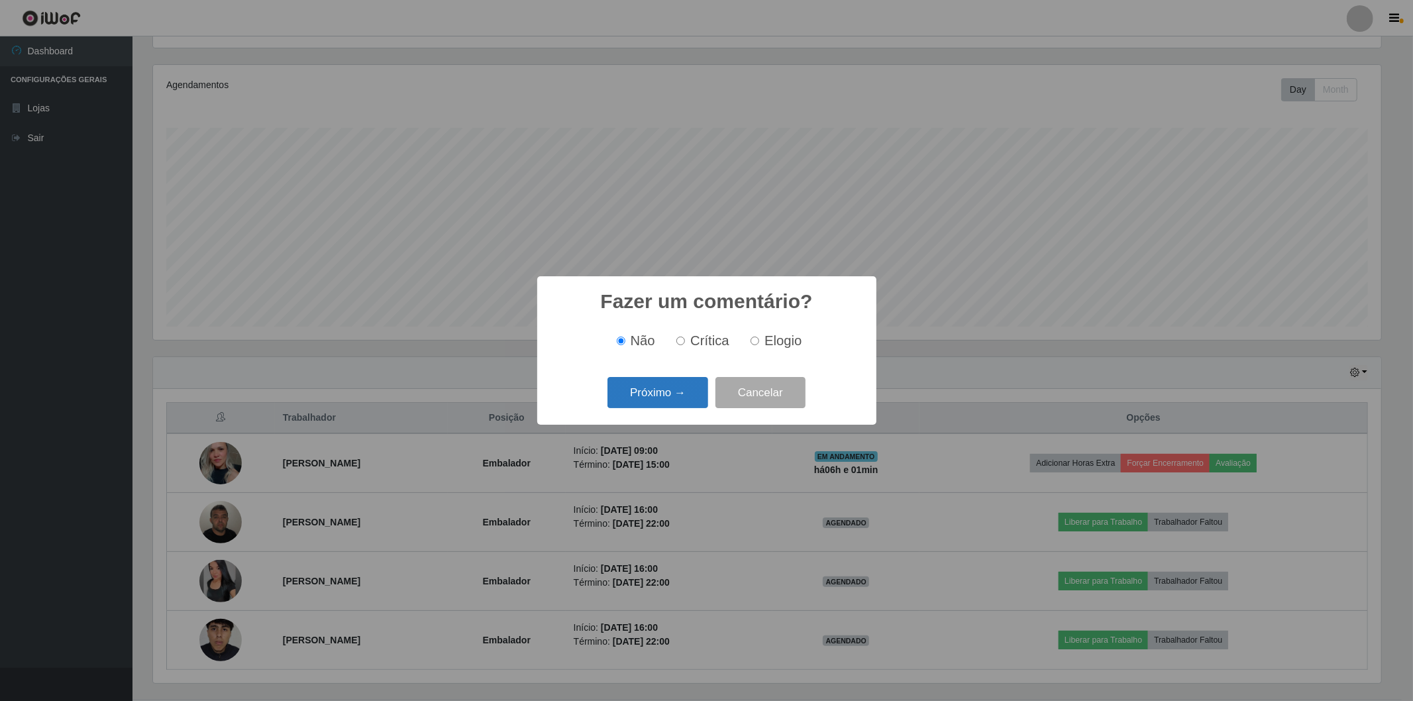
click at [644, 408] on button "Próximo →" at bounding box center [658, 392] width 101 height 31
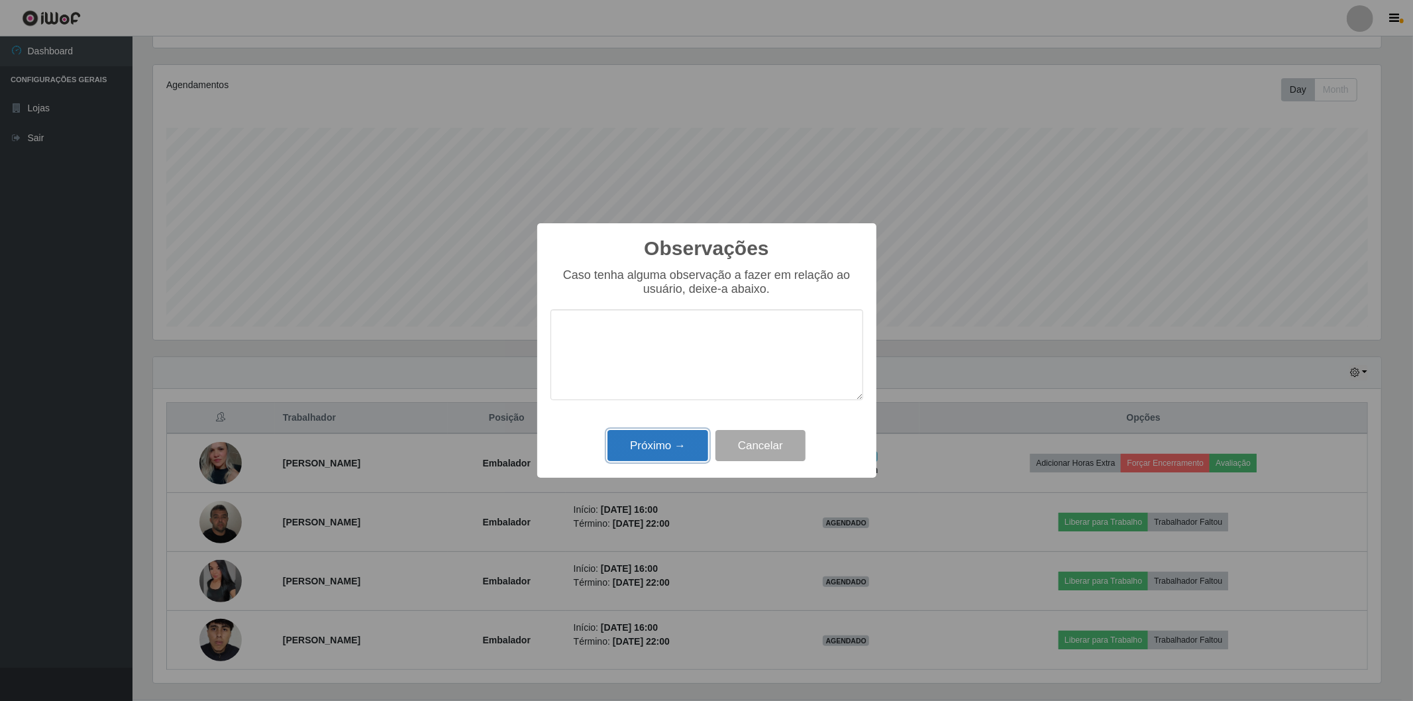
click at [665, 452] on button "Próximo →" at bounding box center [658, 445] width 101 height 31
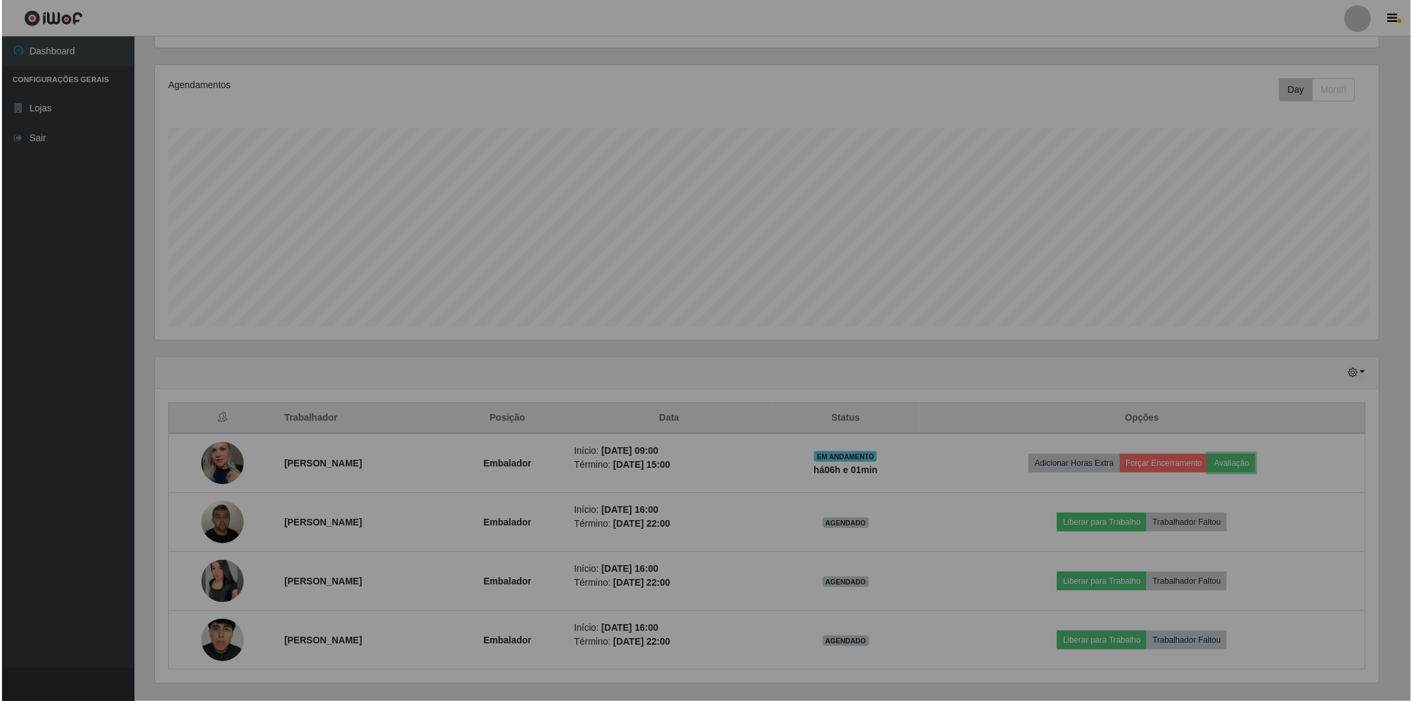
scroll to position [274, 1236]
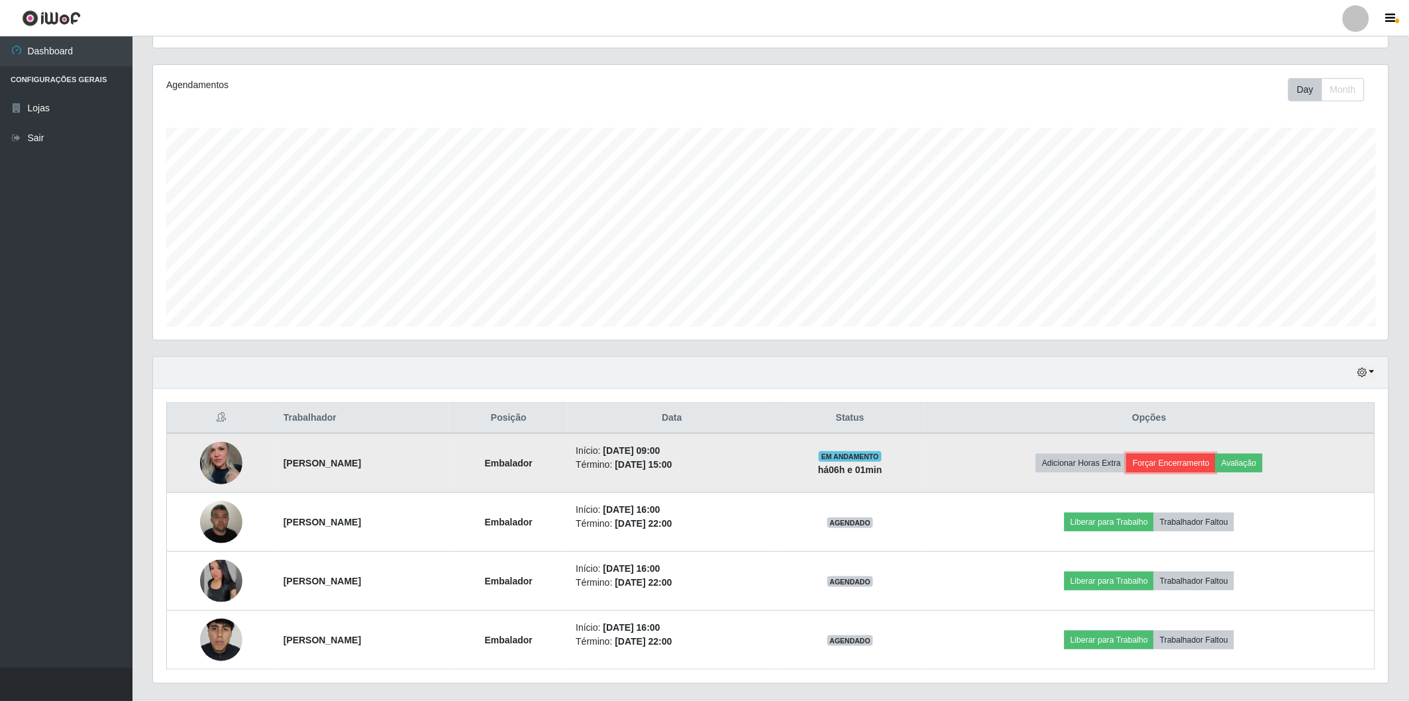
click at [1201, 467] on button "Forçar Encerramento" at bounding box center [1171, 463] width 89 height 19
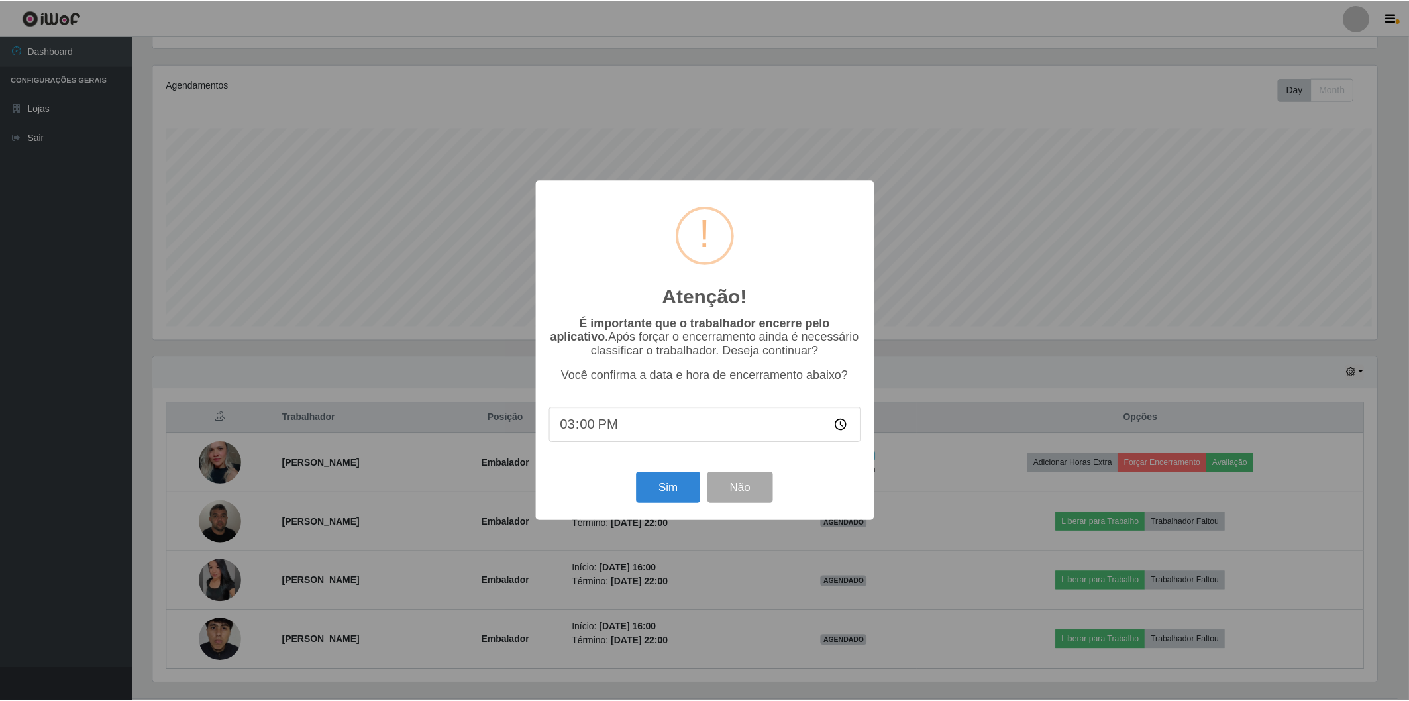
scroll to position [274, 1228]
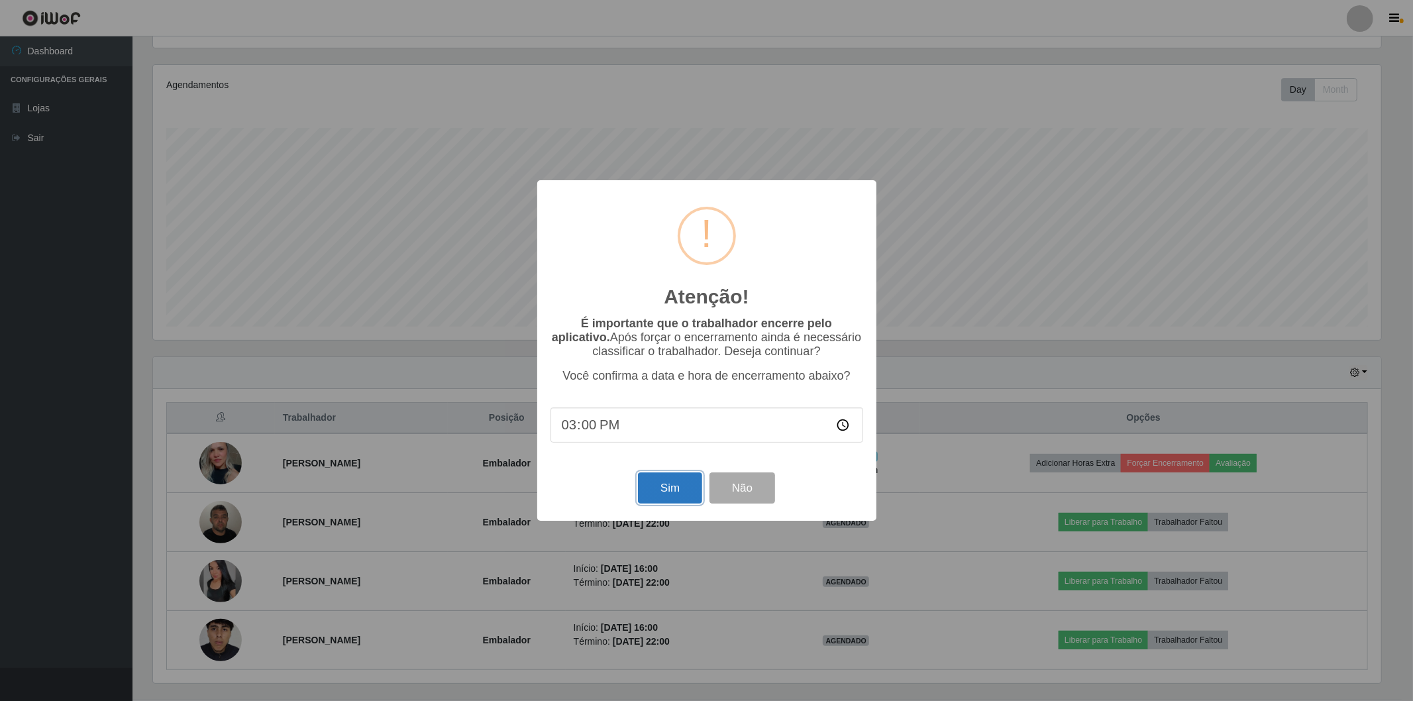
click at [663, 485] on button "Sim" at bounding box center [670, 487] width 64 height 31
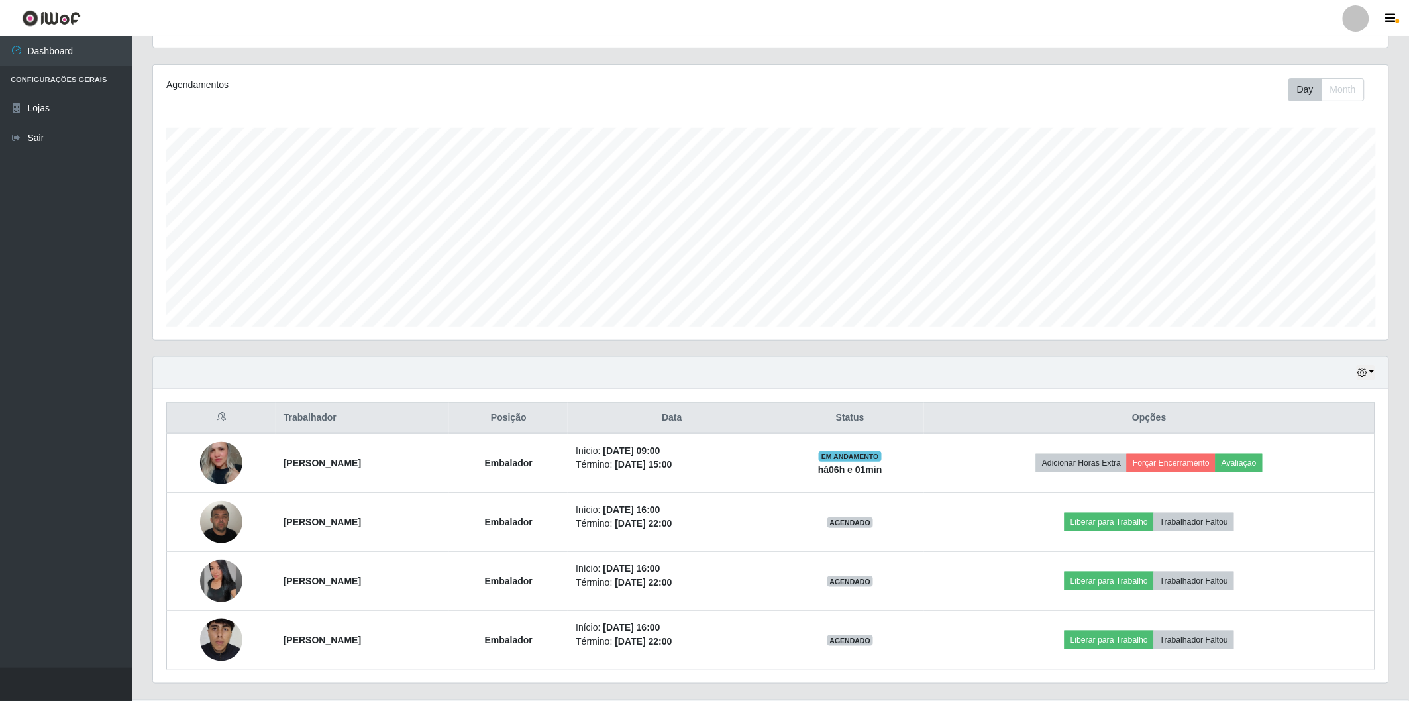
scroll to position [0, 0]
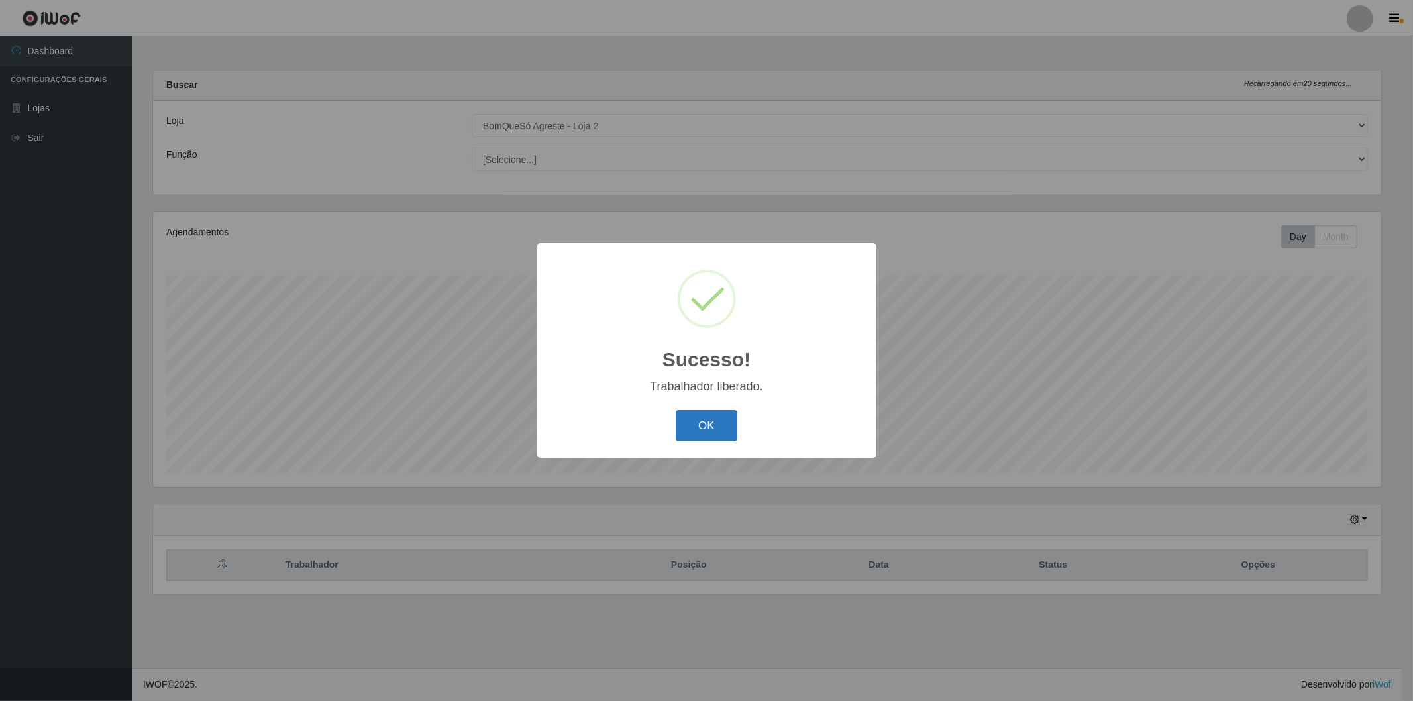
click at [700, 431] on button "OK" at bounding box center [707, 425] width 62 height 31
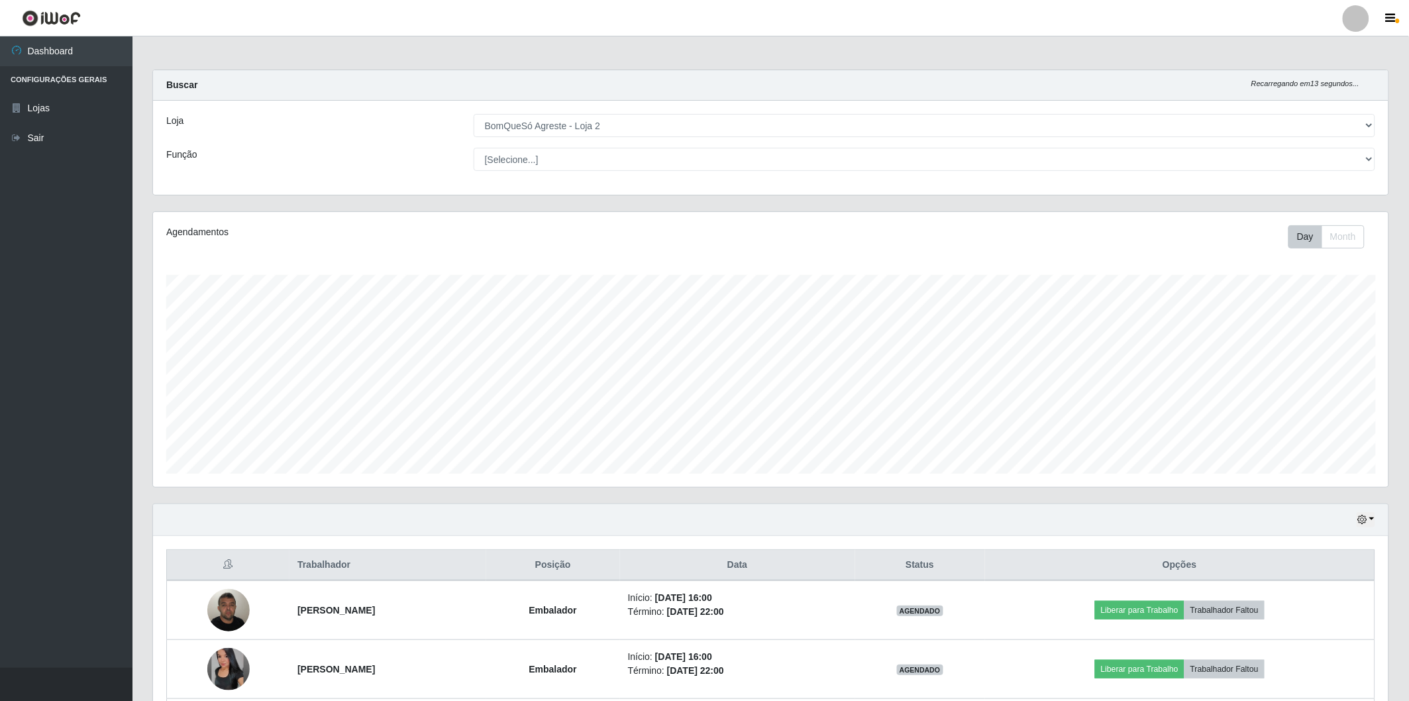
click at [43, 398] on ul "Dashboard Configurações Gerais Lojas Sair" at bounding box center [66, 351] width 133 height 631
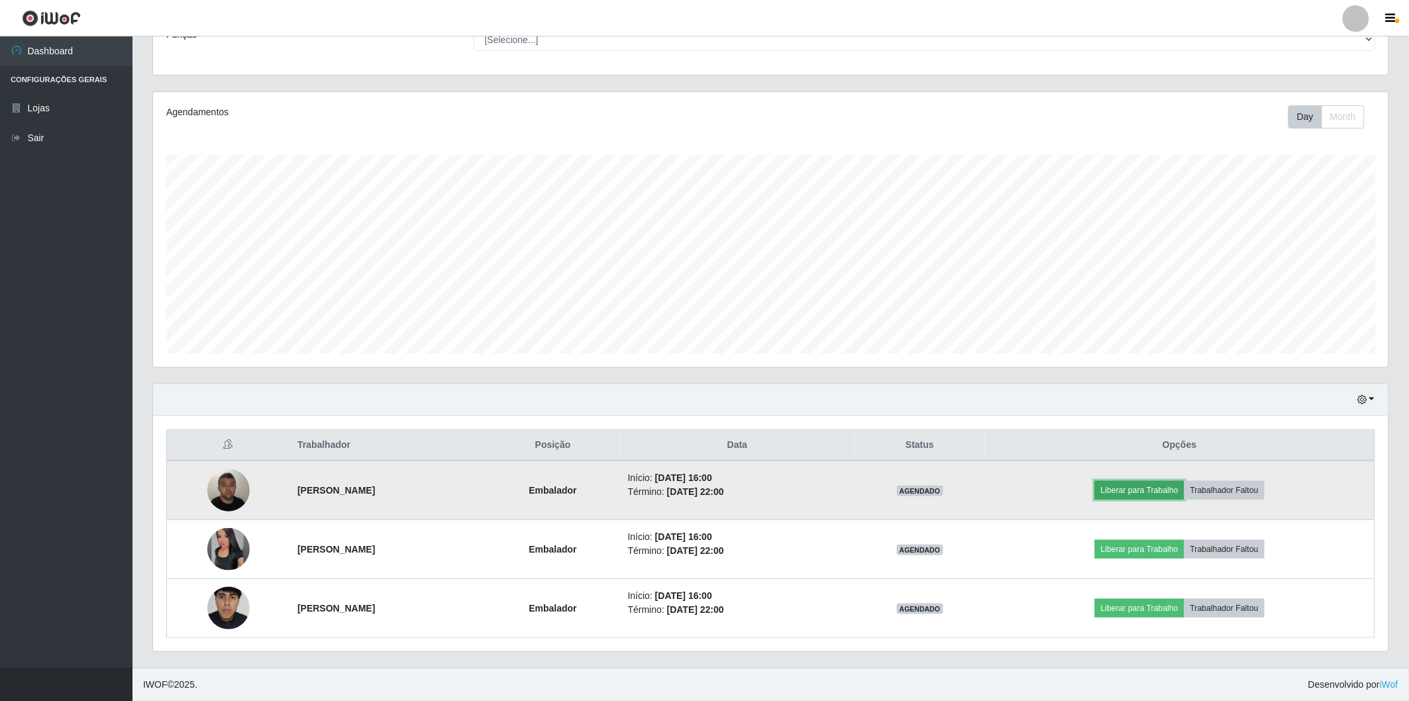
click at [1168, 485] on button "Liberar para Trabalho" at bounding box center [1139, 490] width 89 height 19
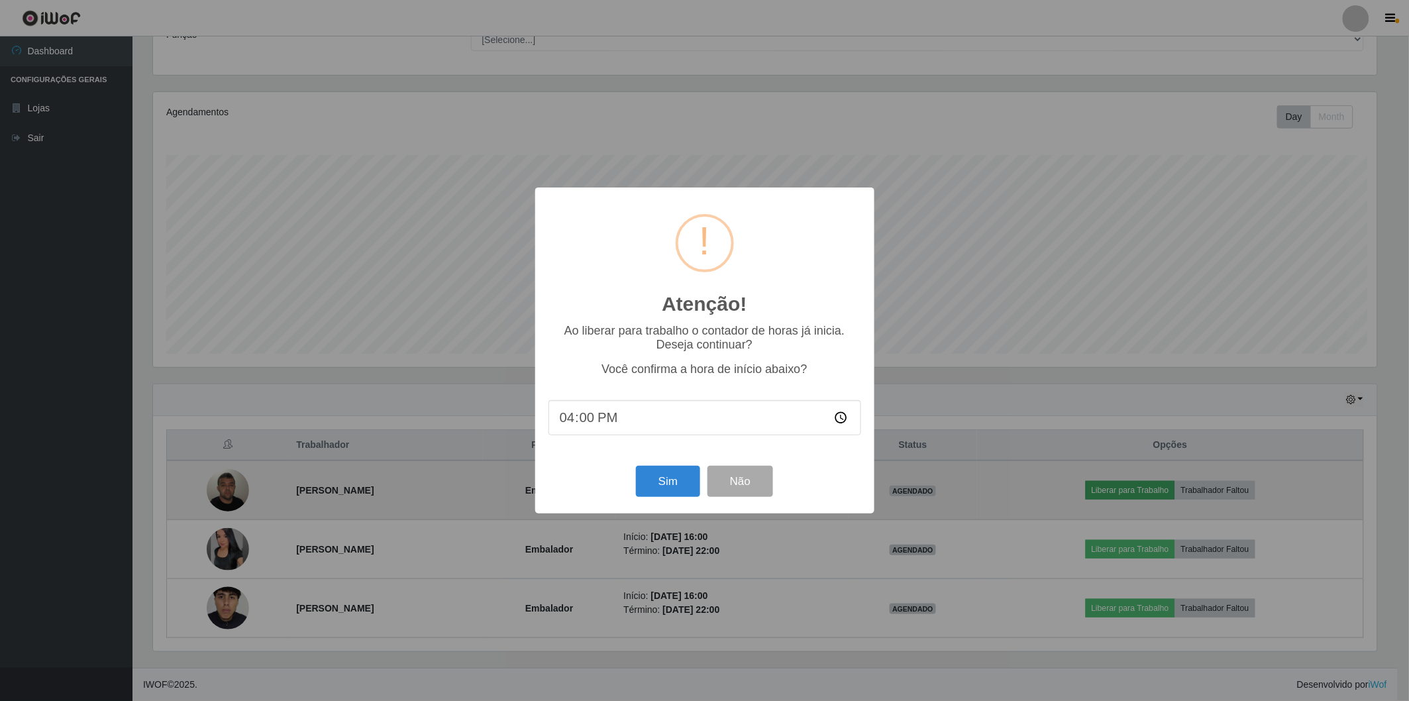
scroll to position [274, 1228]
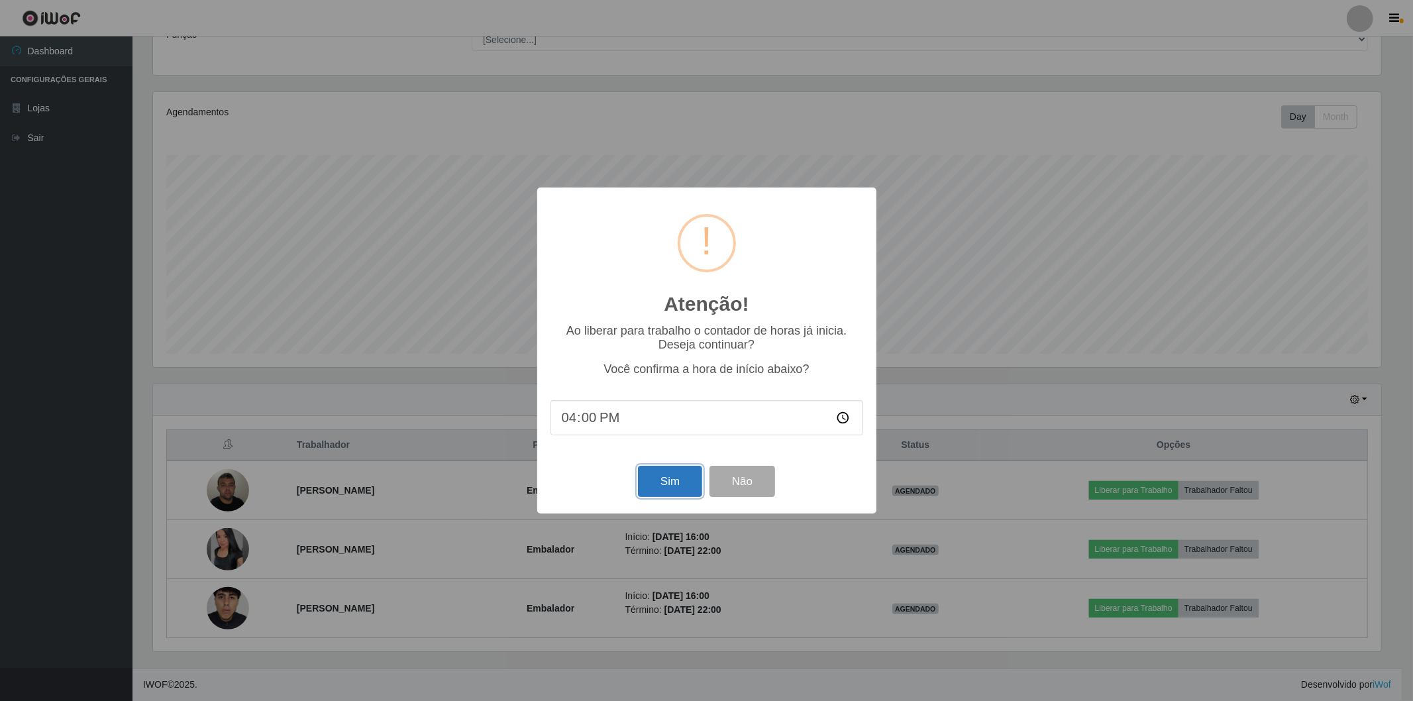
click at [655, 477] on button "Sim" at bounding box center [670, 481] width 64 height 31
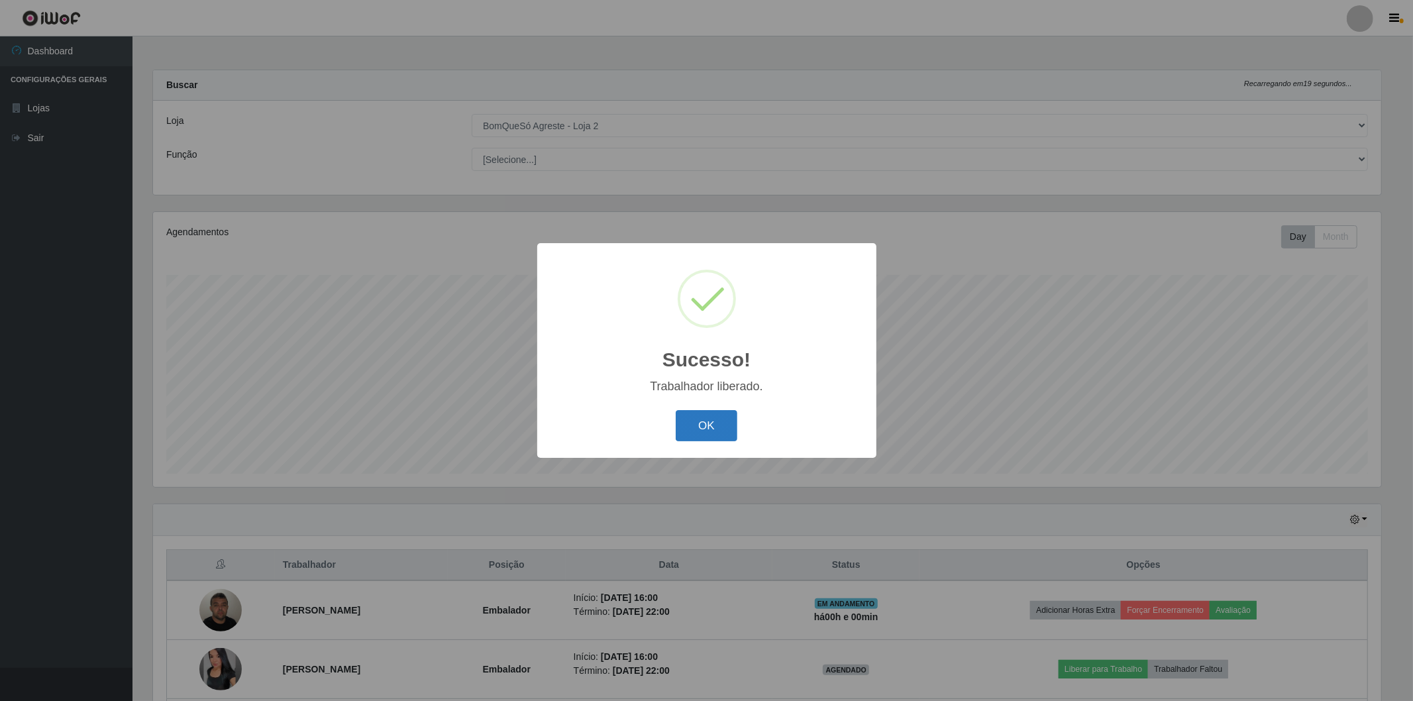
click at [705, 432] on button "OK" at bounding box center [707, 425] width 62 height 31
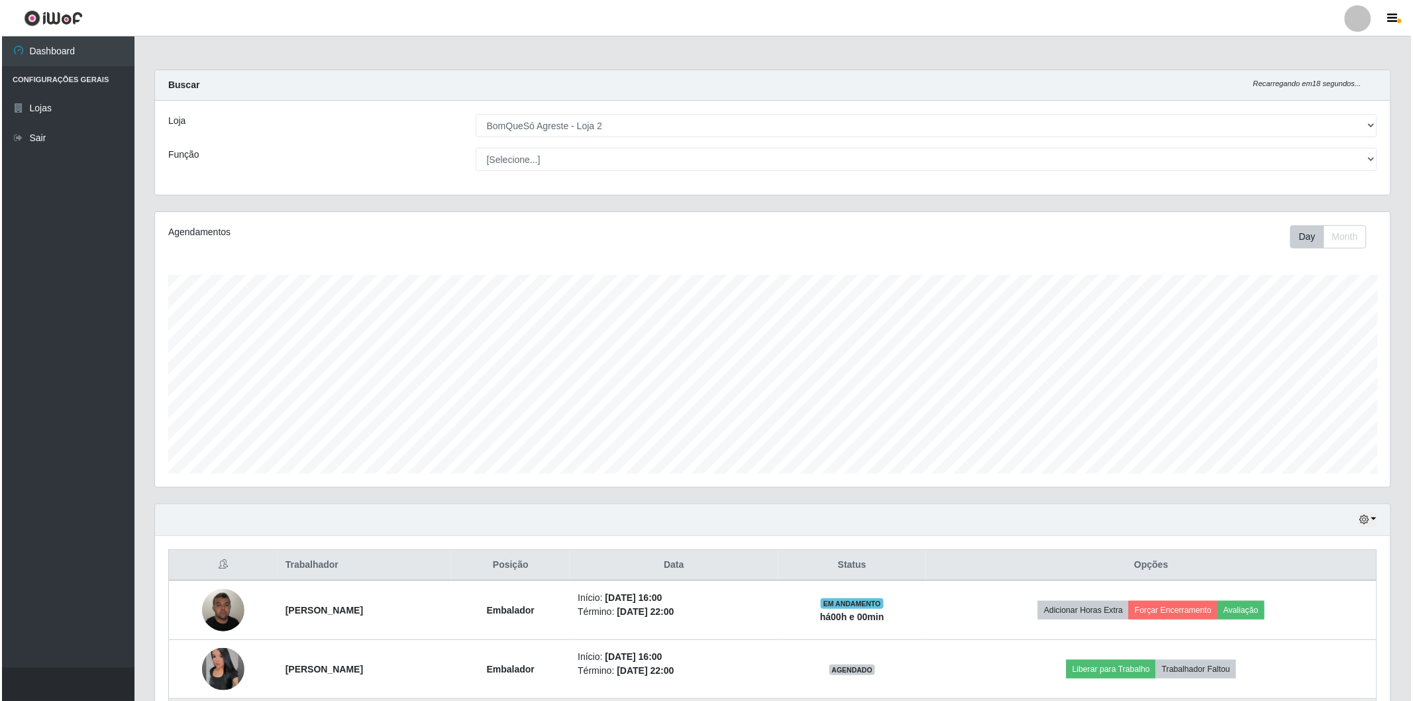
scroll to position [120, 0]
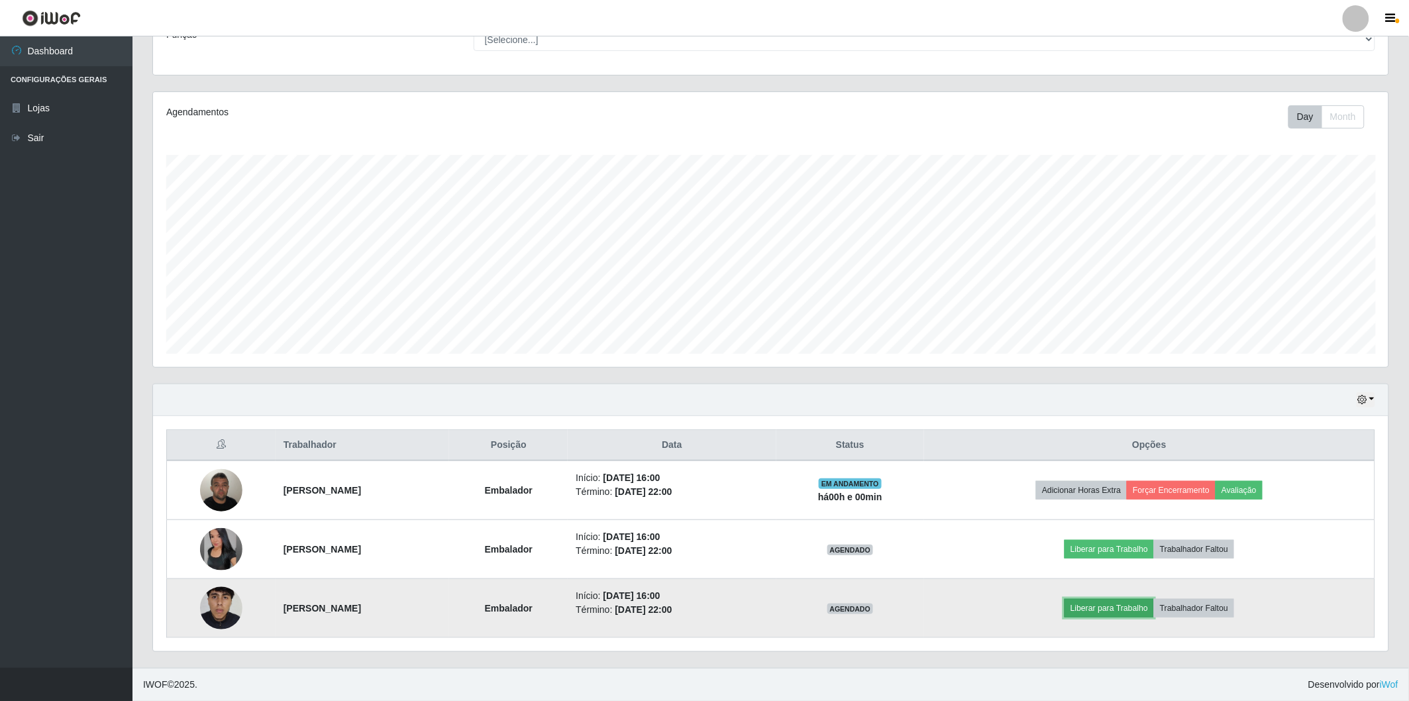
click at [1122, 610] on button "Liberar para Trabalho" at bounding box center [1109, 608] width 89 height 19
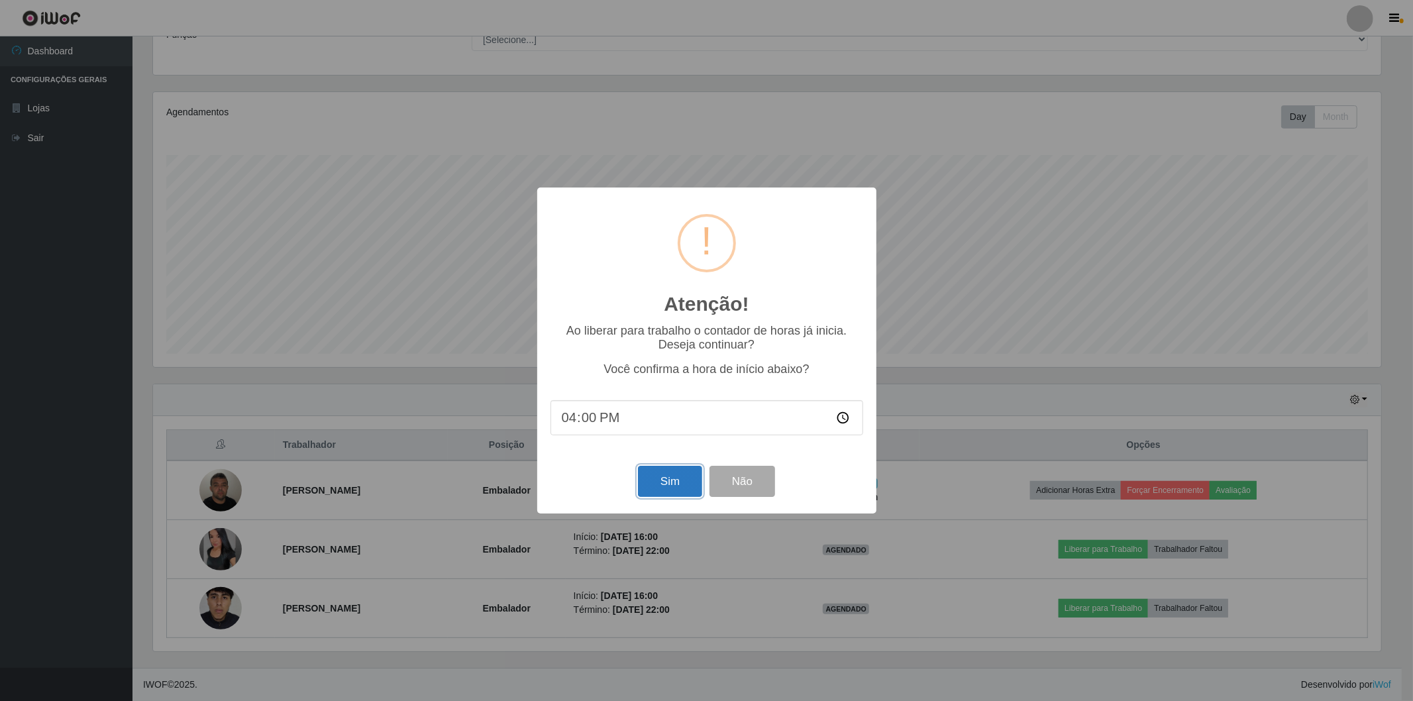
click at [657, 481] on button "Sim" at bounding box center [670, 481] width 64 height 31
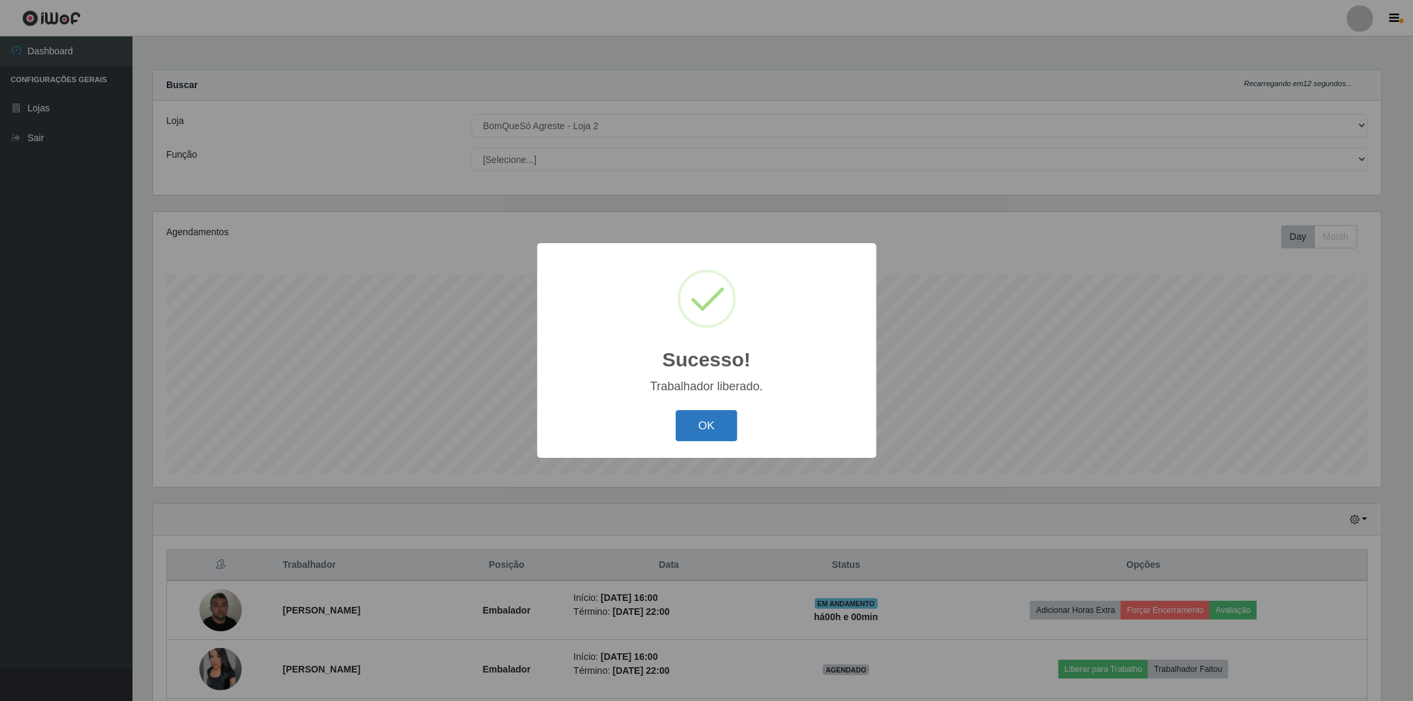
click at [711, 428] on button "OK" at bounding box center [707, 425] width 62 height 31
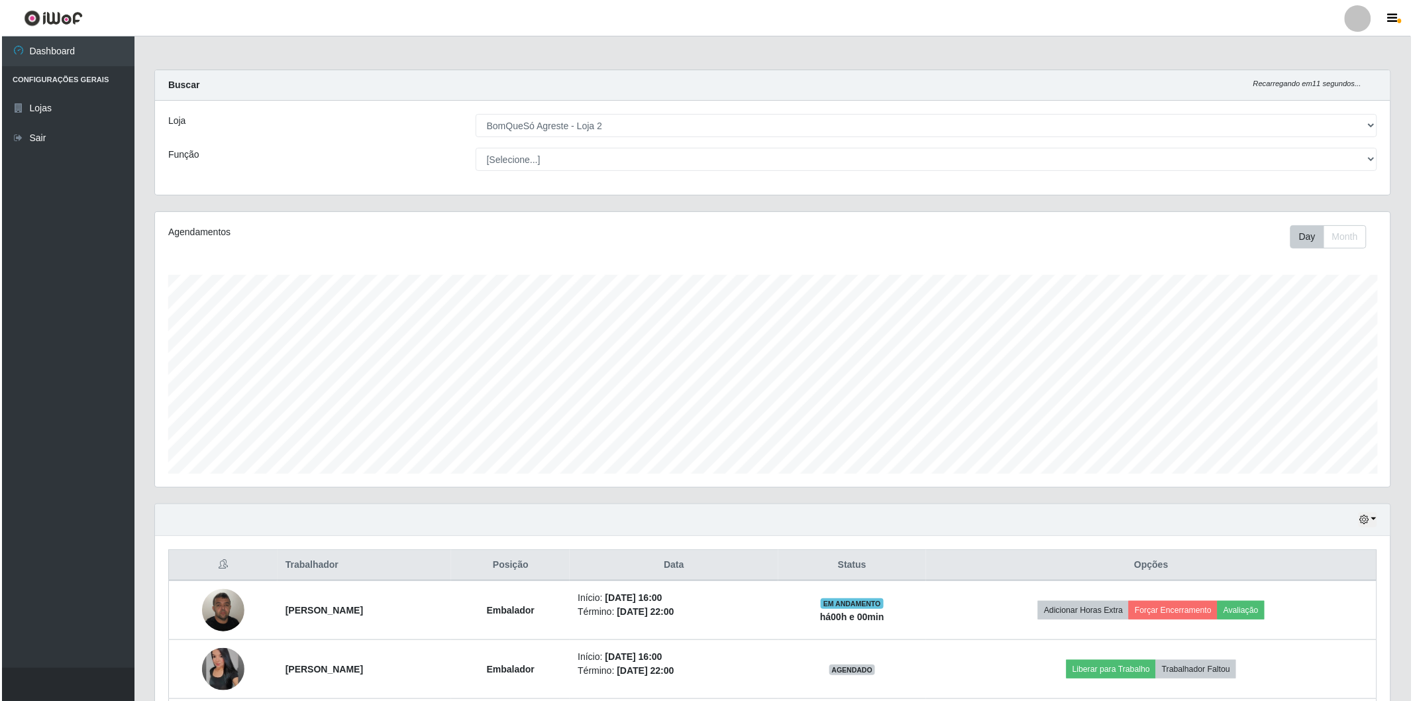
scroll to position [120, 0]
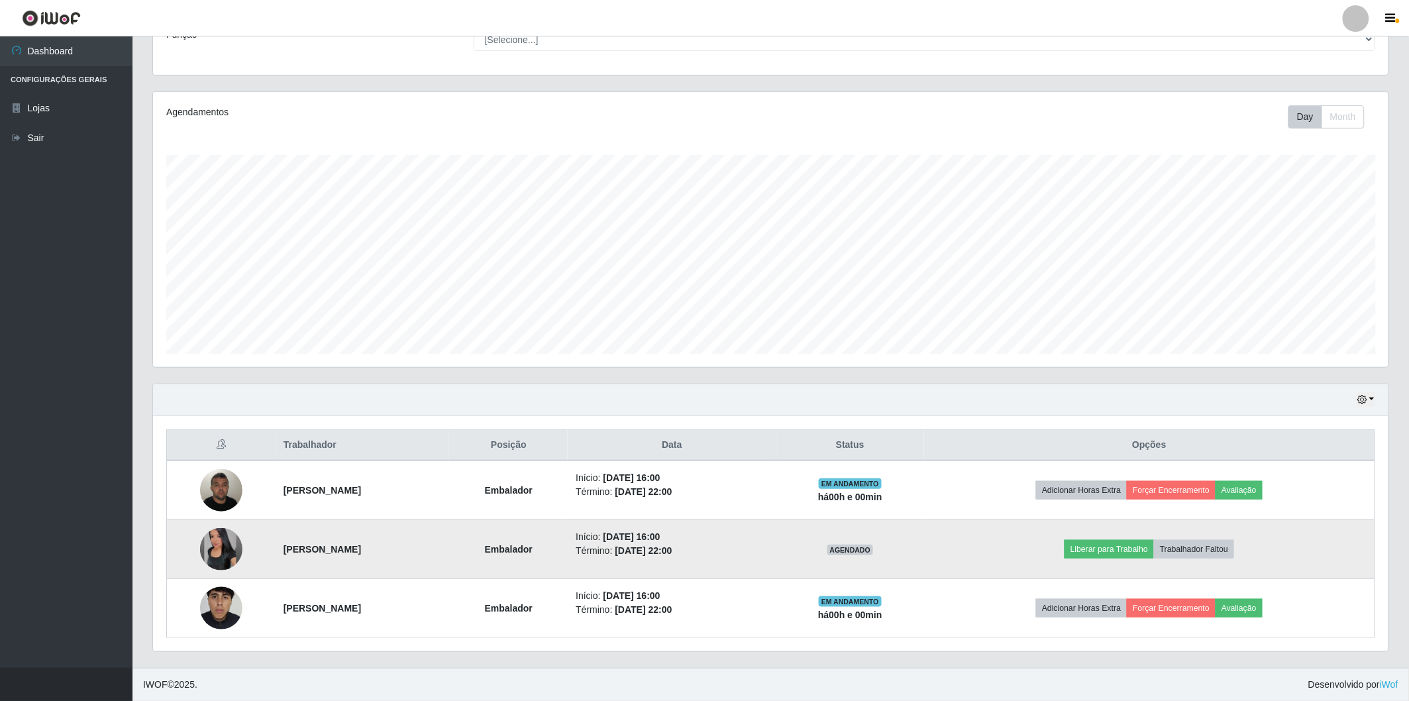
click at [213, 555] on img at bounding box center [221, 549] width 42 height 42
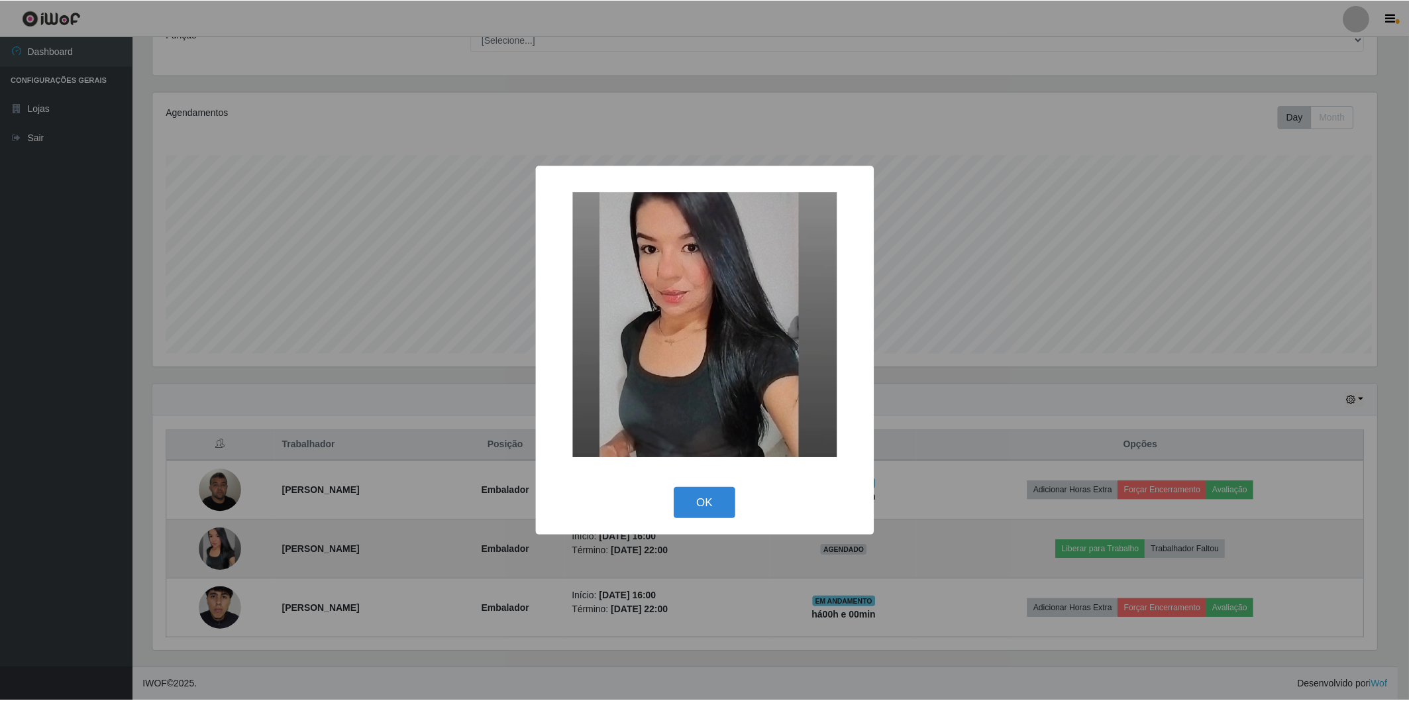
scroll to position [274, 1228]
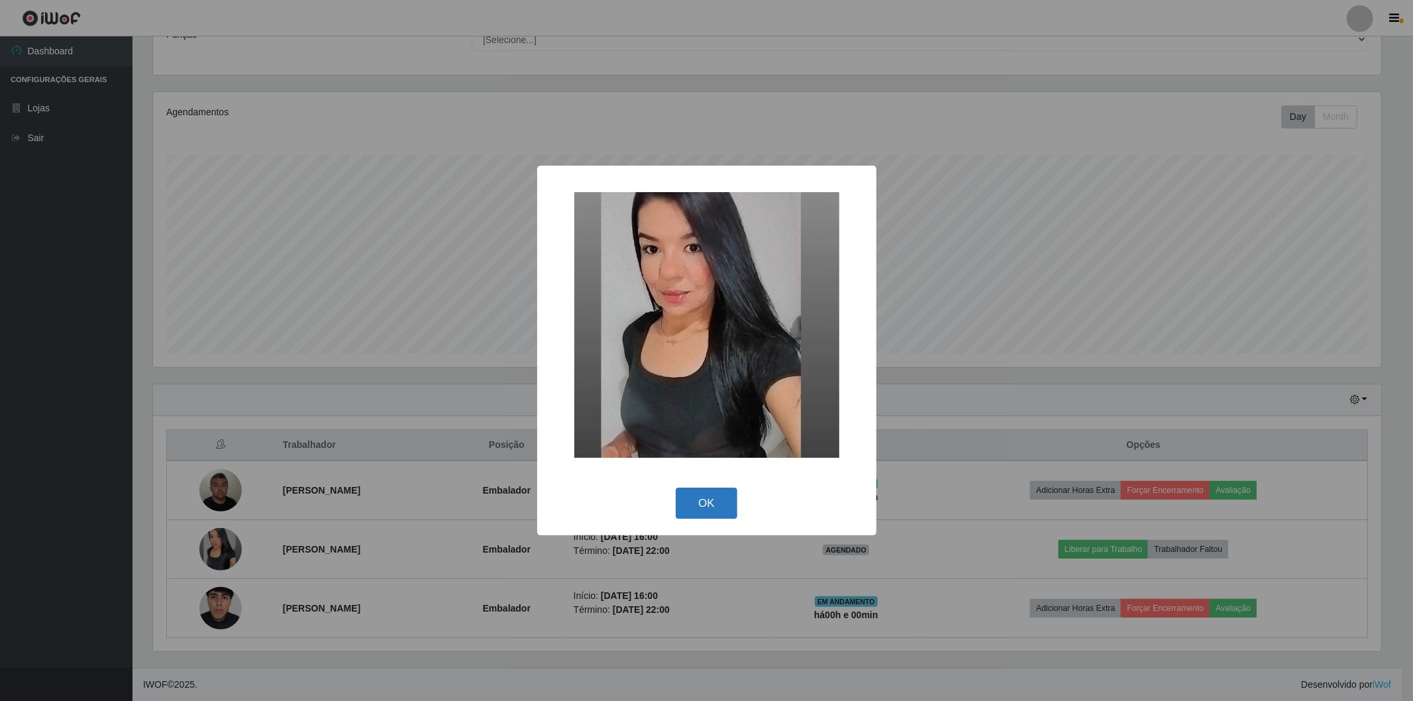
click at [701, 506] on button "OK" at bounding box center [707, 503] width 62 height 31
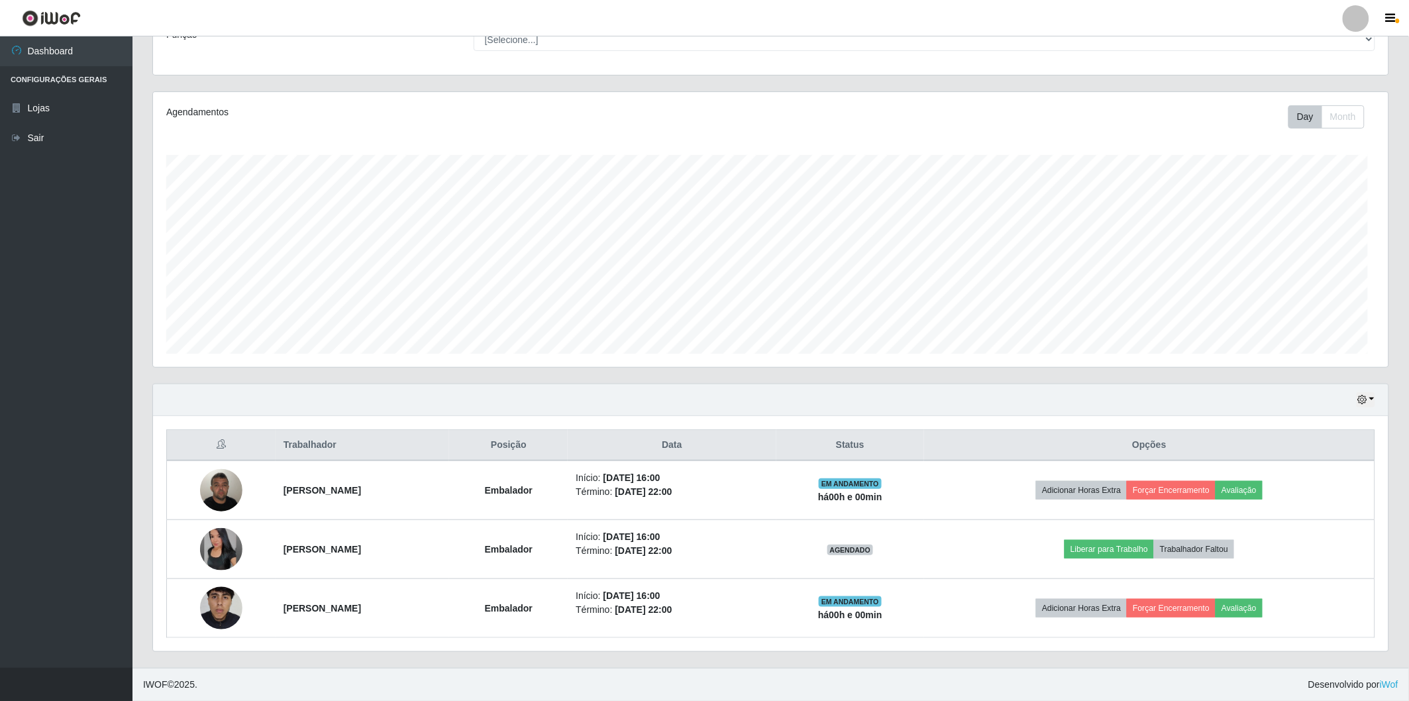
scroll to position [274, 1236]
click at [1374, 400] on button "button" at bounding box center [1366, 399] width 19 height 15
click at [1293, 535] on button "Não encerrados" at bounding box center [1322, 534] width 105 height 27
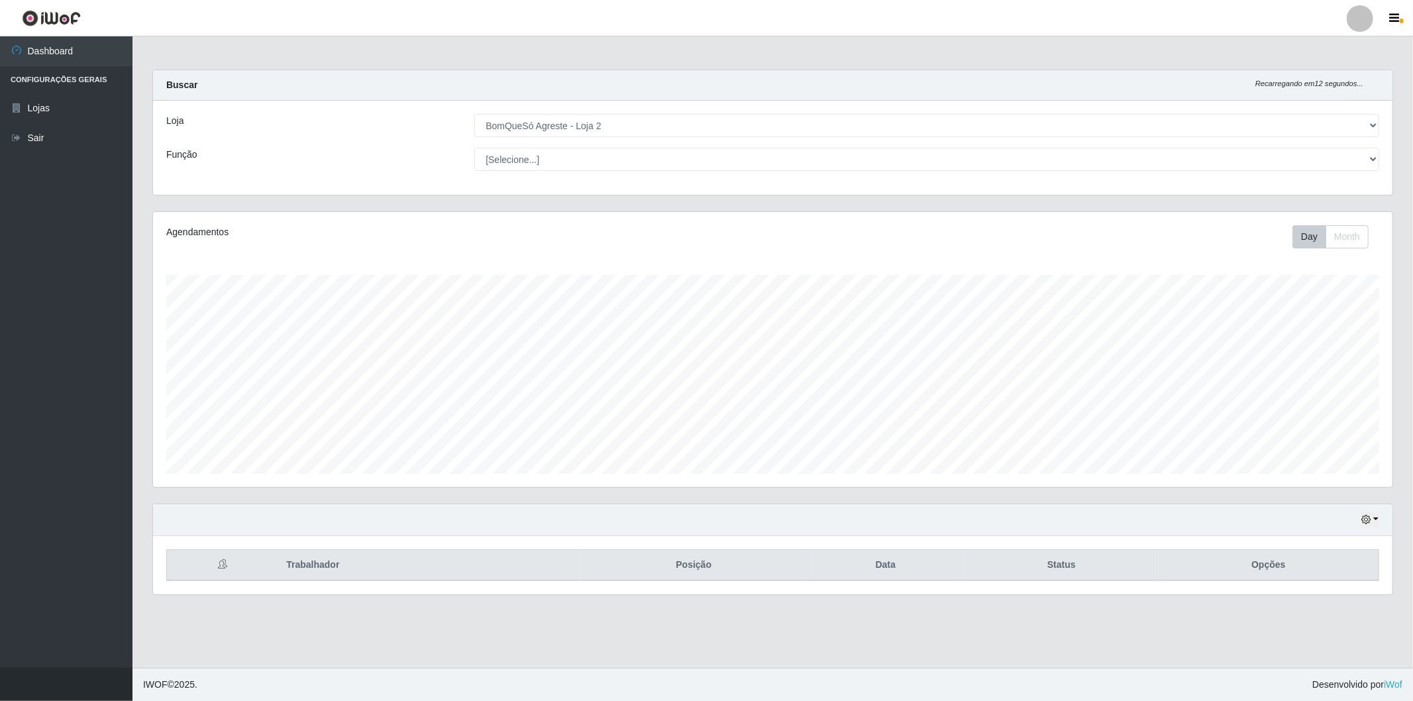
scroll to position [274, 1240]
click at [1381, 518] on div "Hoje 1 dia 3 dias 1 Semana Não encerrados" at bounding box center [773, 520] width 1240 height 32
click at [1377, 519] on button "button" at bounding box center [1370, 519] width 19 height 15
click at [1309, 392] on button "Hoje" at bounding box center [1326, 386] width 105 height 28
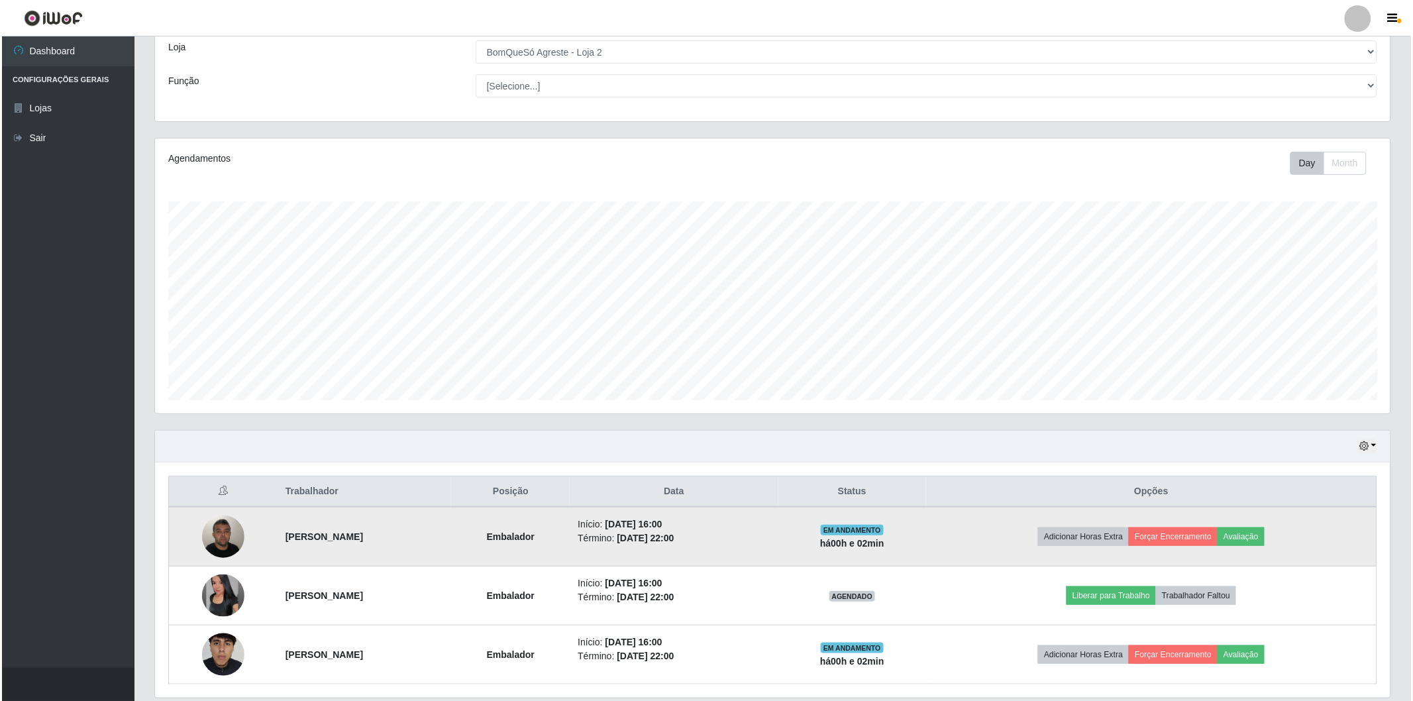
scroll to position [120, 0]
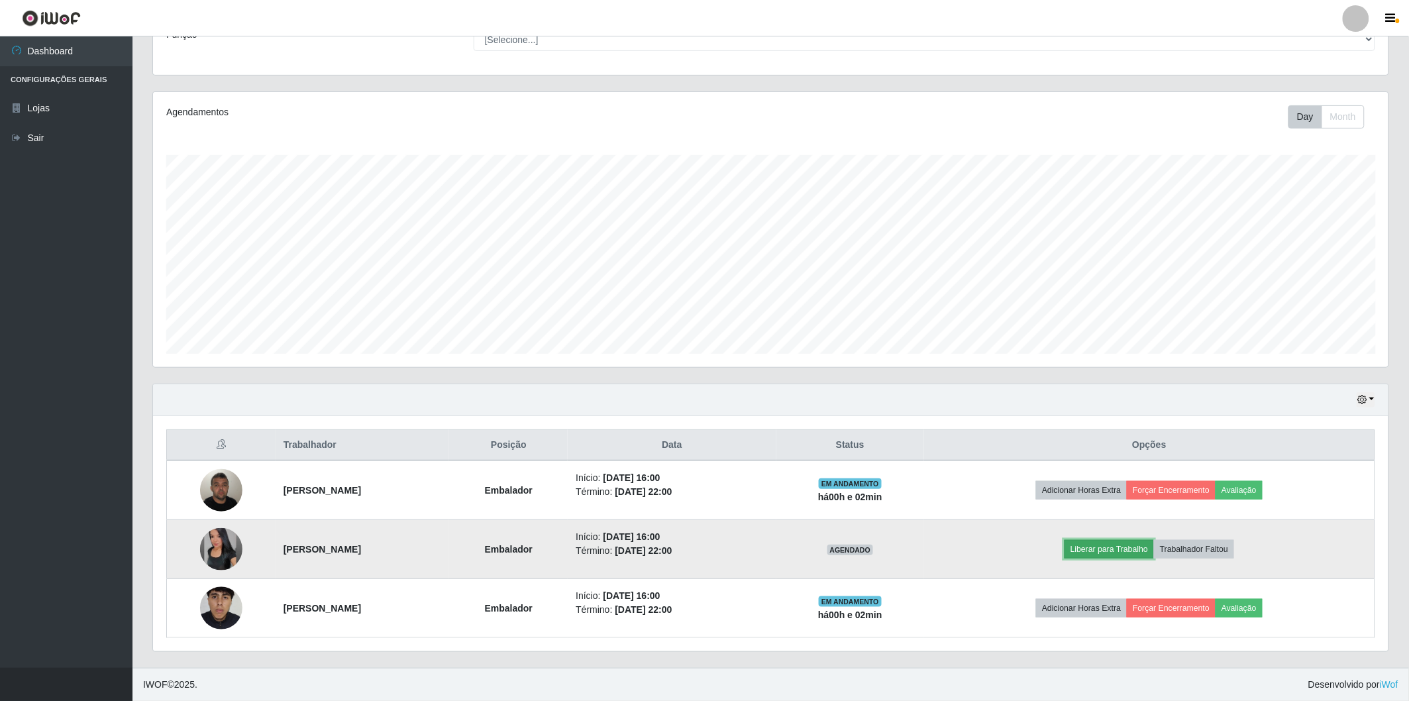
click at [1117, 547] on button "Liberar para Trabalho" at bounding box center [1109, 549] width 89 height 19
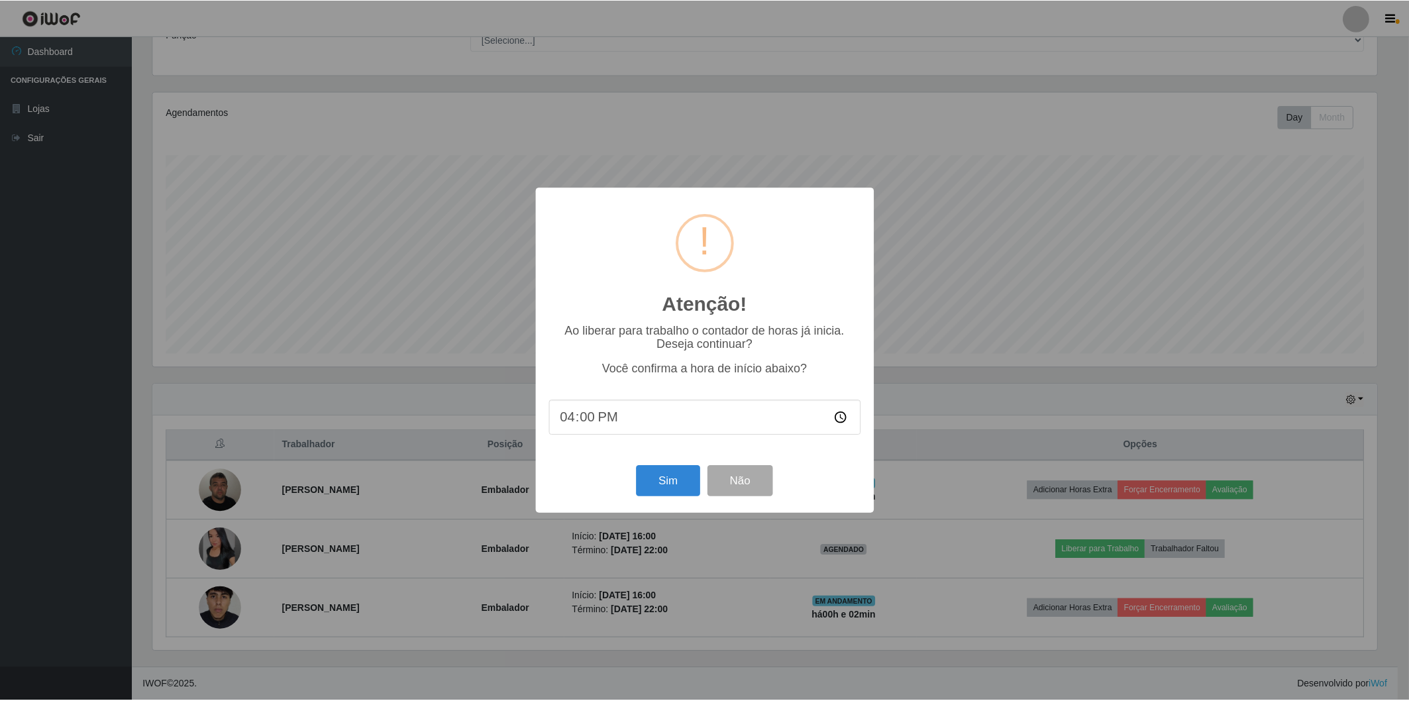
scroll to position [274, 1228]
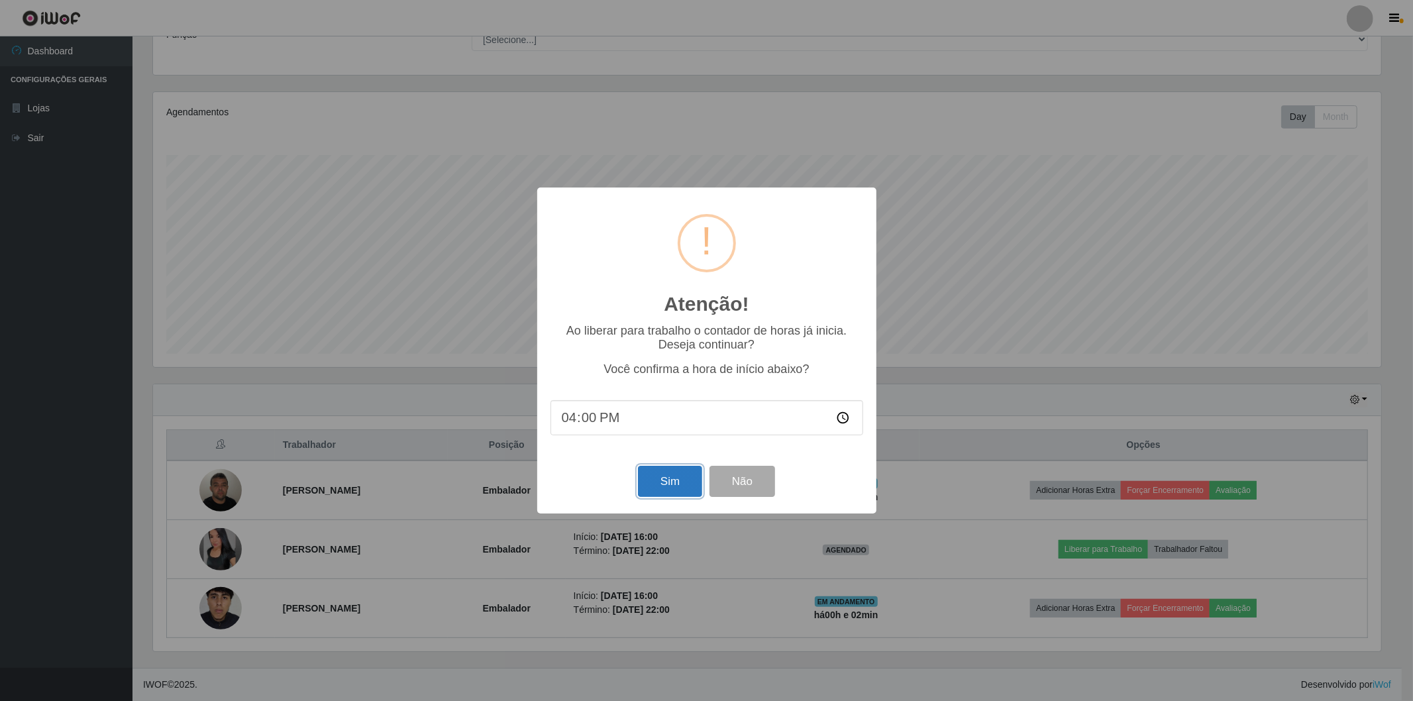
click at [659, 486] on button "Sim" at bounding box center [670, 481] width 64 height 31
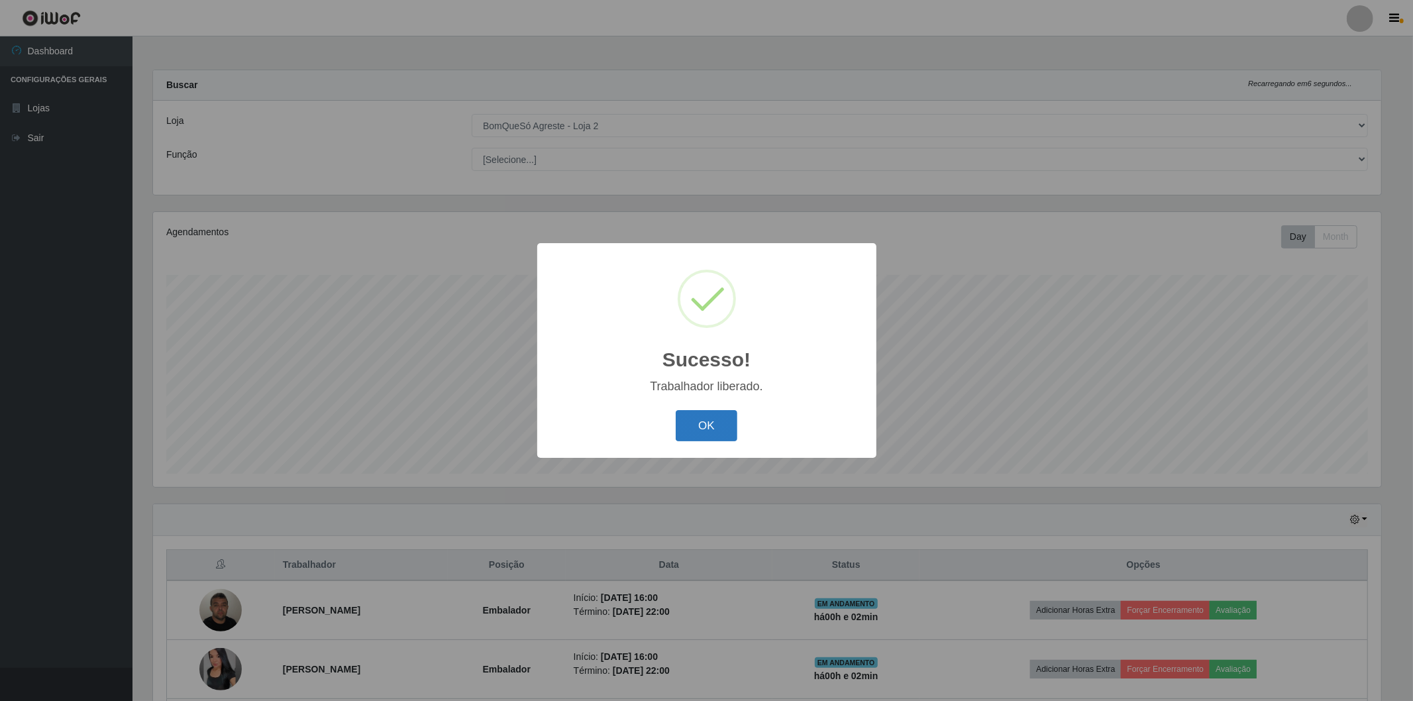
click at [712, 439] on button "OK" at bounding box center [707, 425] width 62 height 31
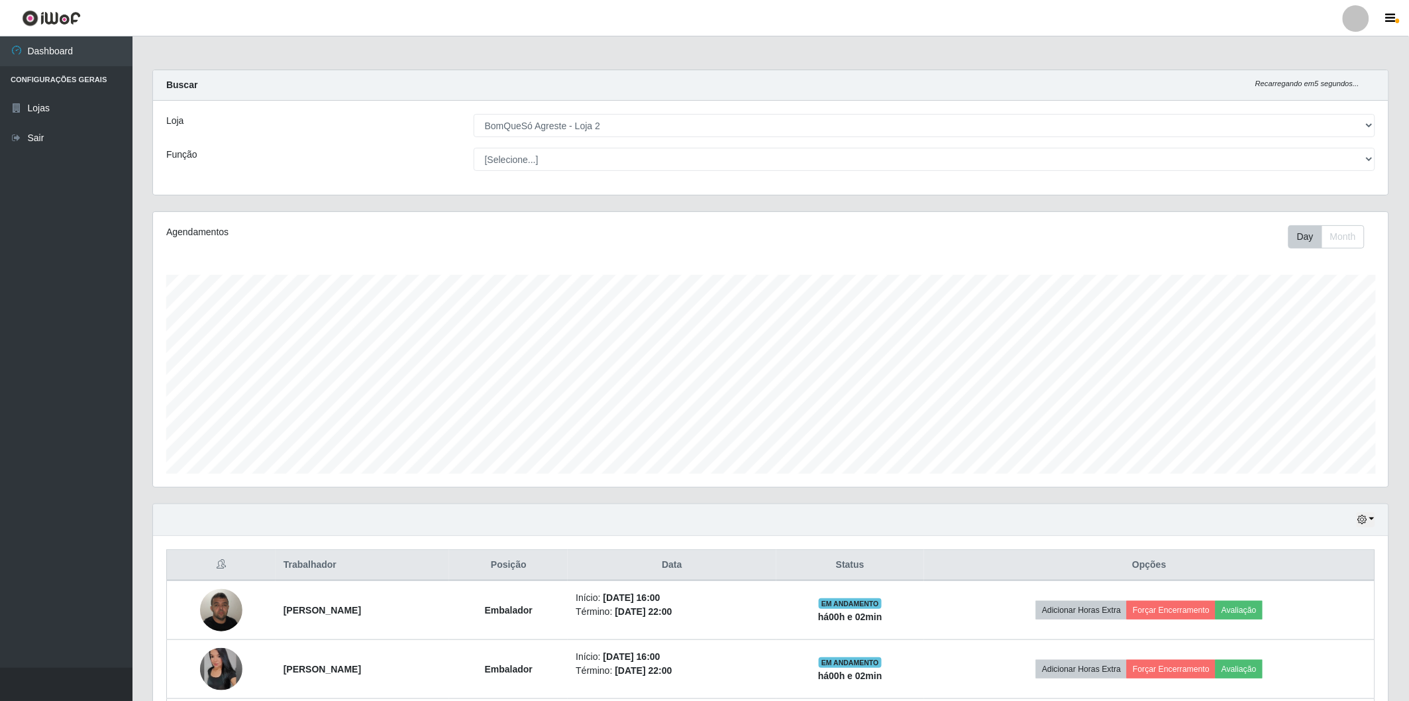
scroll to position [274, 1236]
